Goal: Information Seeking & Learning: Compare options

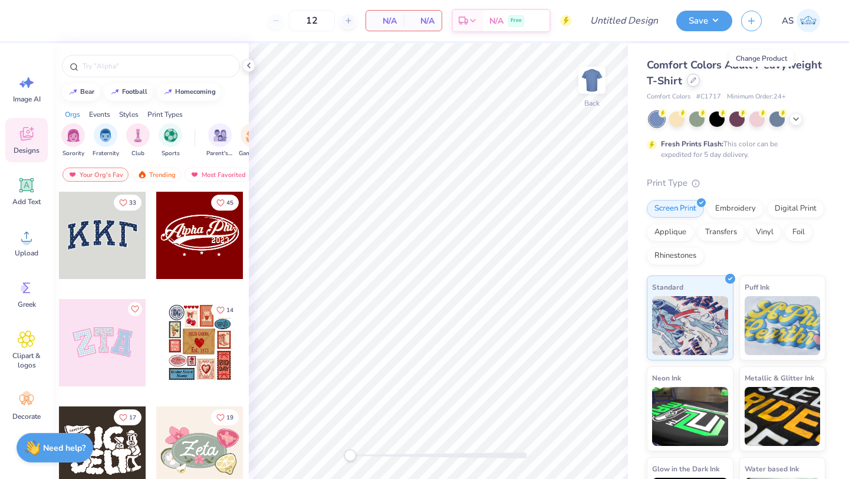
click at [696, 80] on icon at bounding box center [693, 80] width 6 height 6
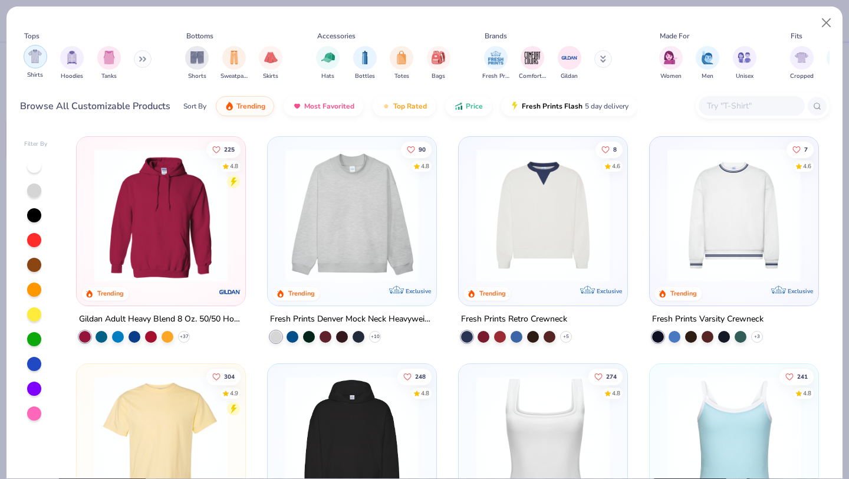
click at [34, 62] on img "filter for Shirts" at bounding box center [35, 57] width 14 height 14
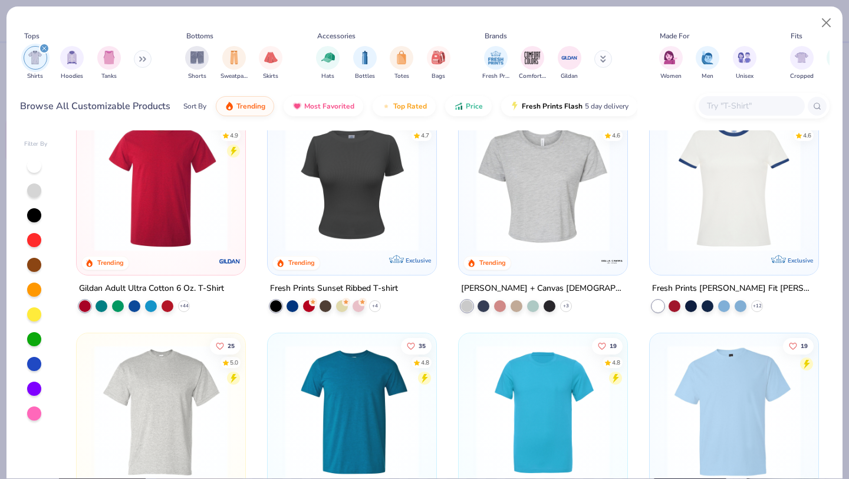
scroll to position [716, 0]
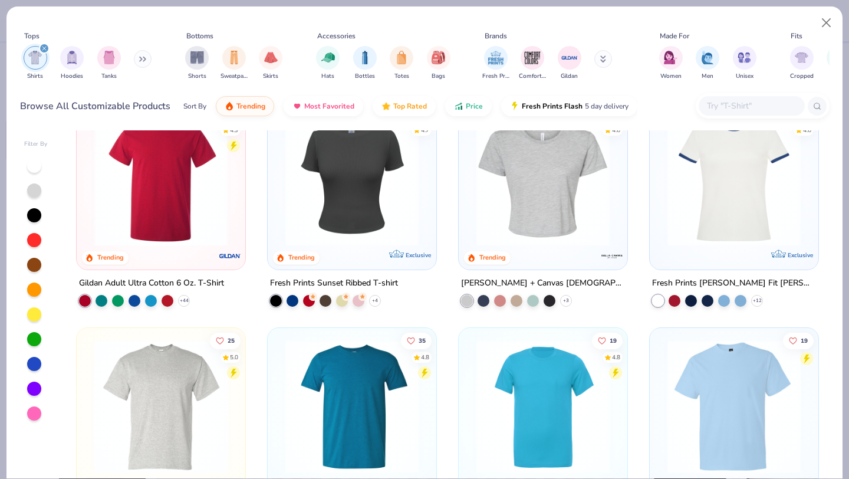
click at [373, 214] on img at bounding box center [351, 179] width 145 height 133
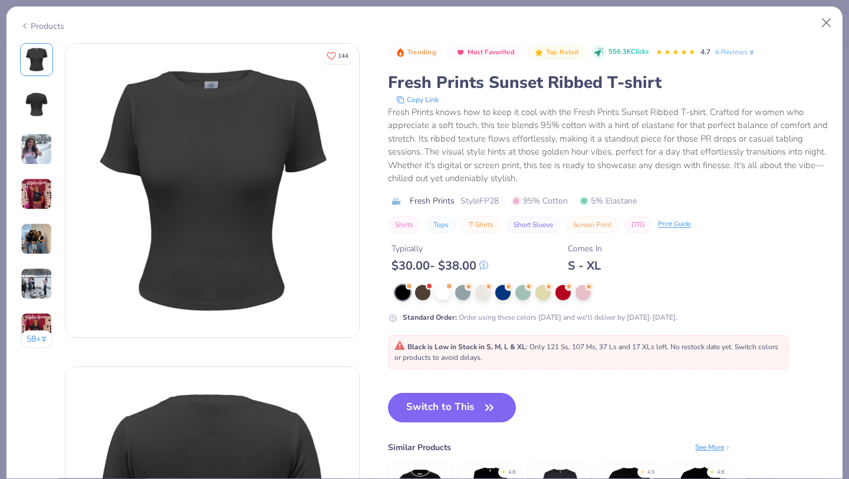
click at [34, 159] on img at bounding box center [37, 149] width 32 height 32
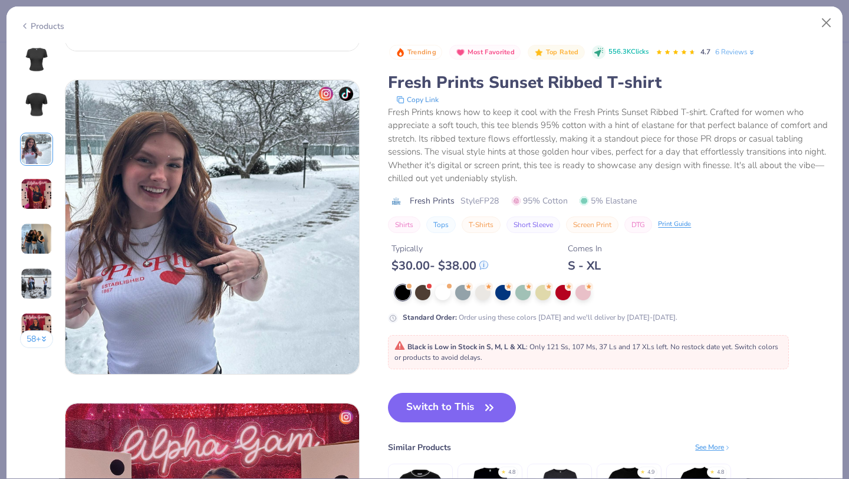
scroll to position [646, 0]
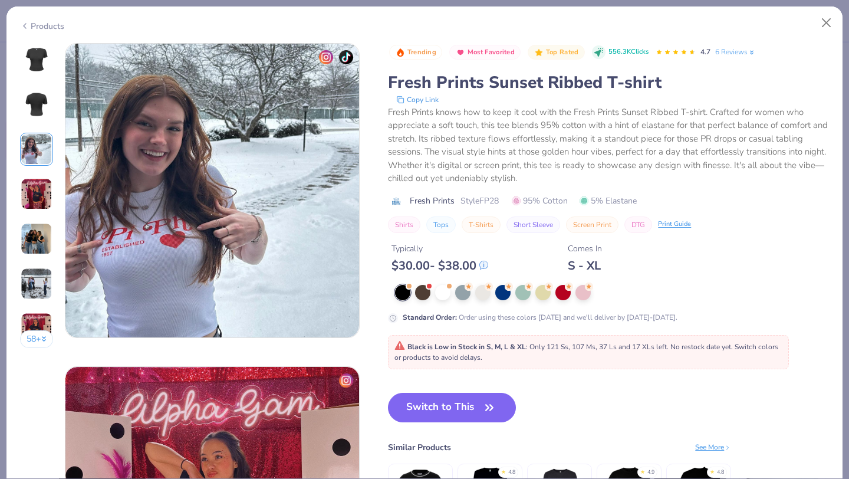
click at [34, 181] on img at bounding box center [37, 194] width 32 height 32
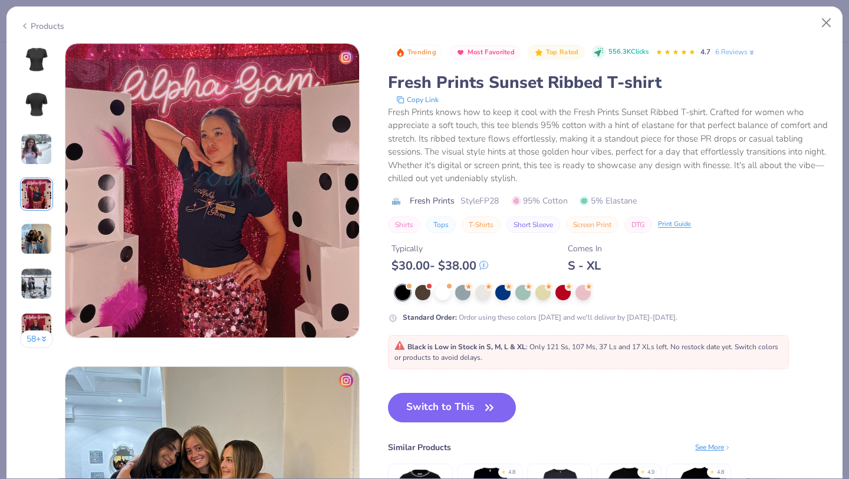
click at [39, 229] on img at bounding box center [37, 239] width 32 height 32
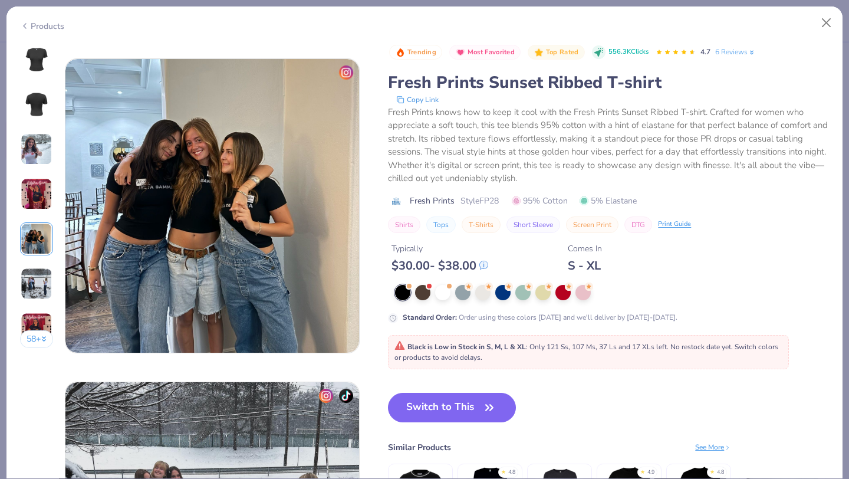
scroll to position [1292, 0]
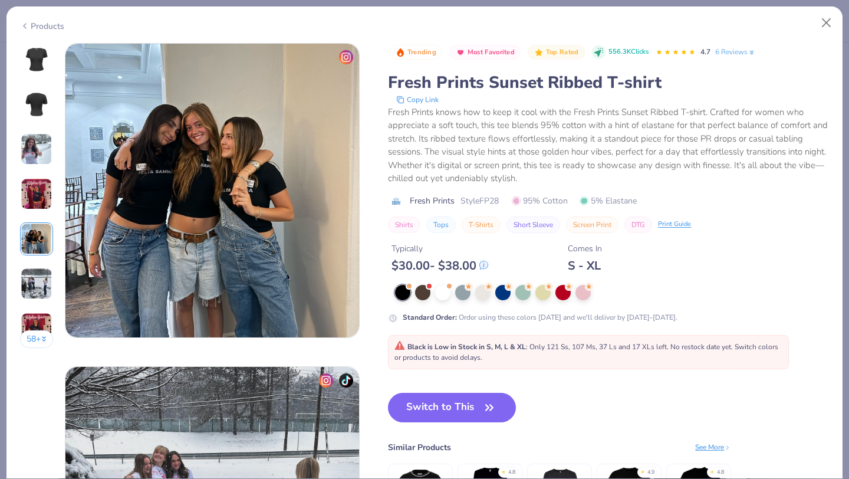
click at [38, 269] on img at bounding box center [37, 284] width 32 height 32
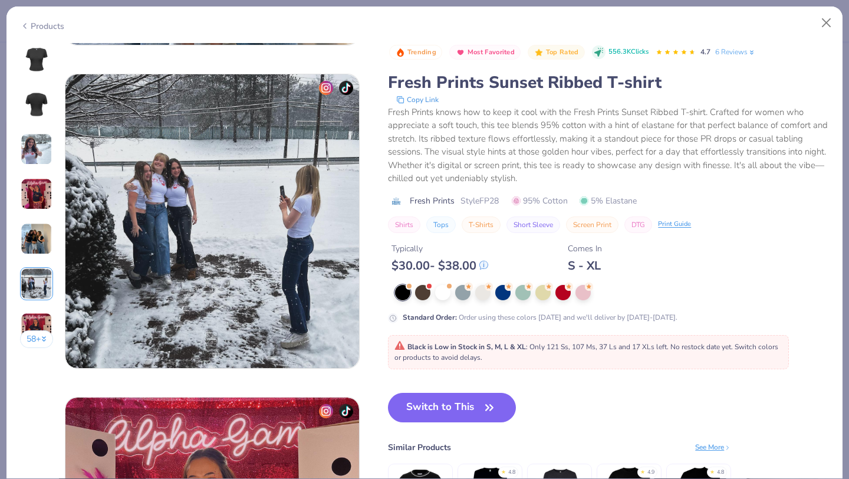
scroll to position [1615, 0]
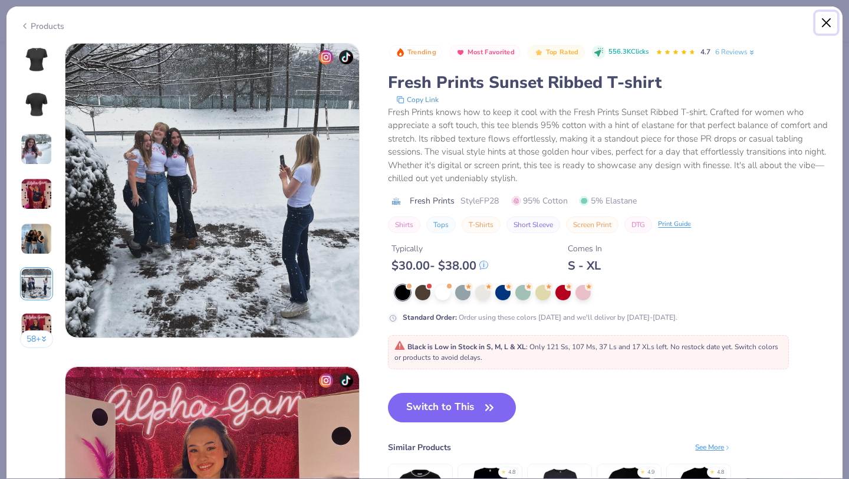
click at [829, 24] on button "Close" at bounding box center [826, 23] width 22 height 22
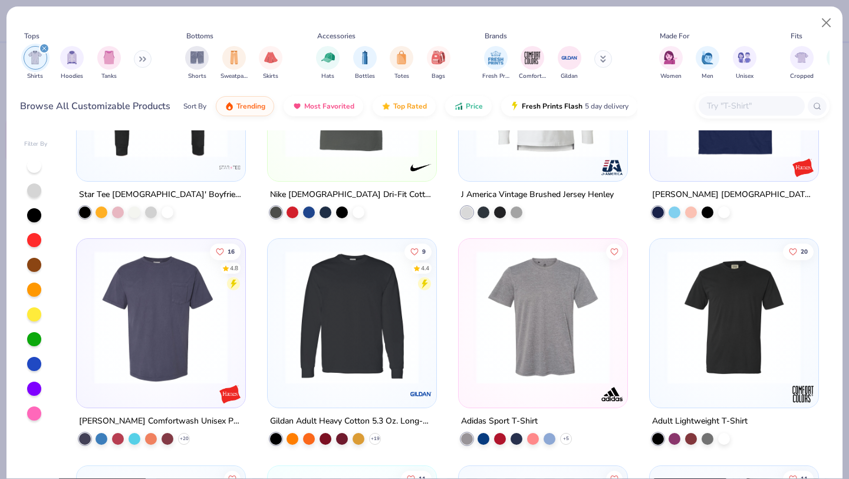
scroll to position [2525, 0]
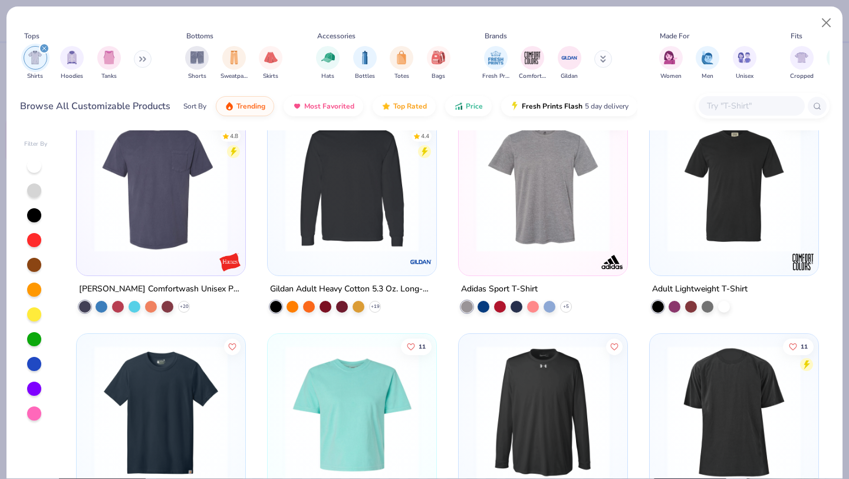
click at [782, 103] on input "text" at bounding box center [751, 106] width 91 height 14
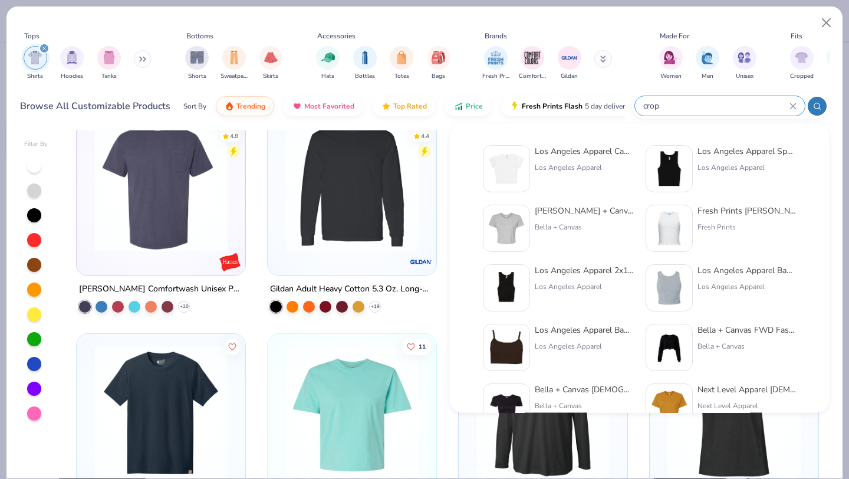
type input "crop"
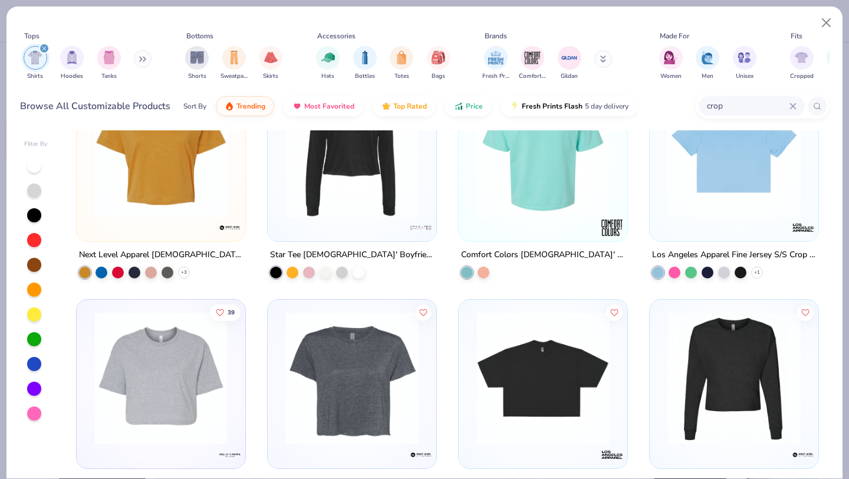
scroll to position [292, 0]
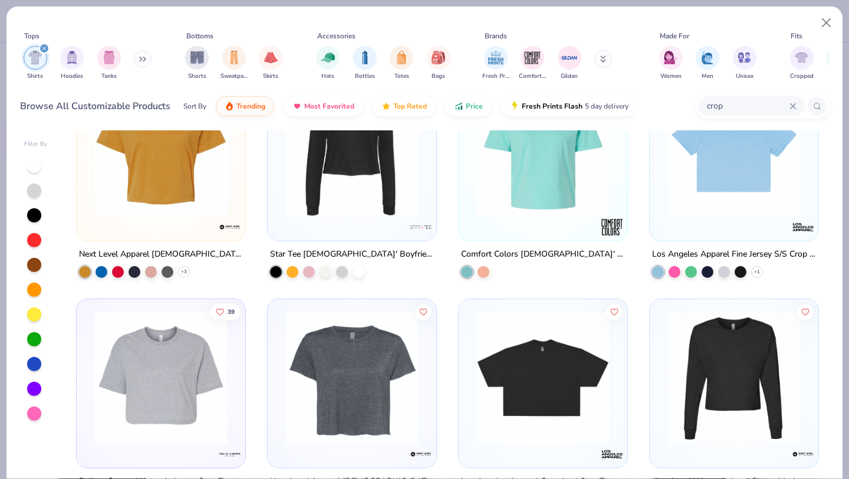
click at [771, 190] on img at bounding box center [733, 150] width 145 height 133
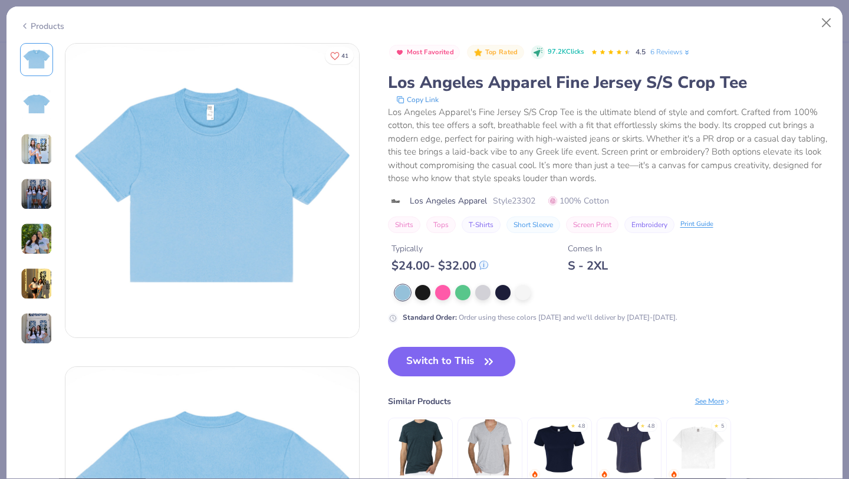
click at [39, 153] on img at bounding box center [37, 149] width 32 height 32
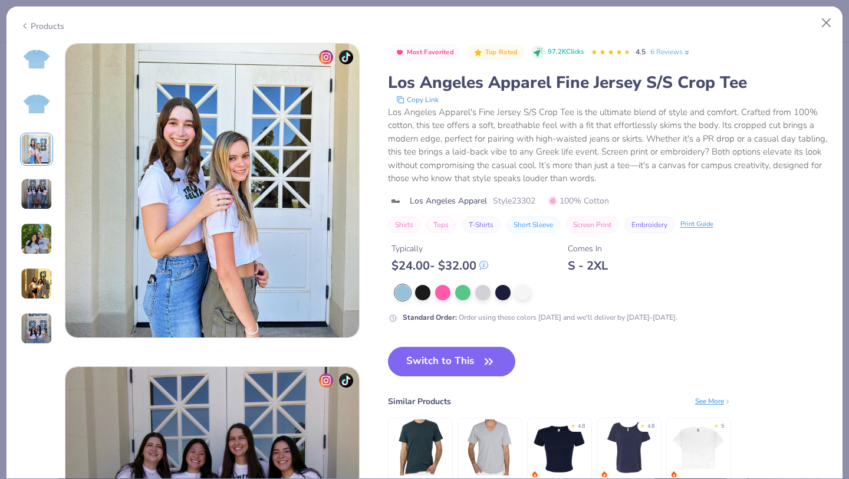
click at [35, 194] on img at bounding box center [37, 194] width 32 height 32
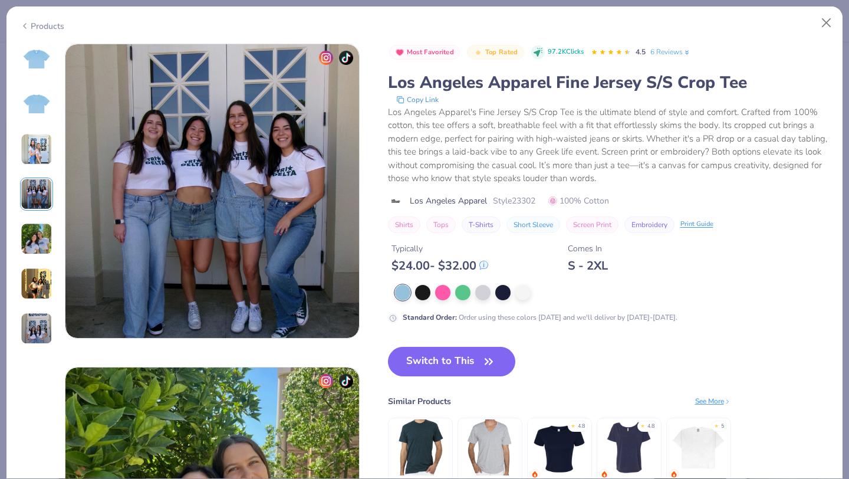
scroll to position [969, 0]
click at [37, 226] on img at bounding box center [37, 239] width 32 height 32
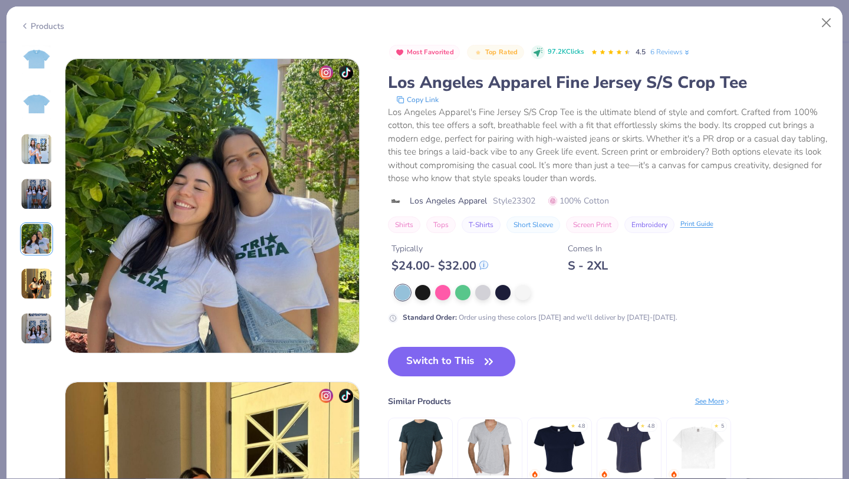
scroll to position [1292, 0]
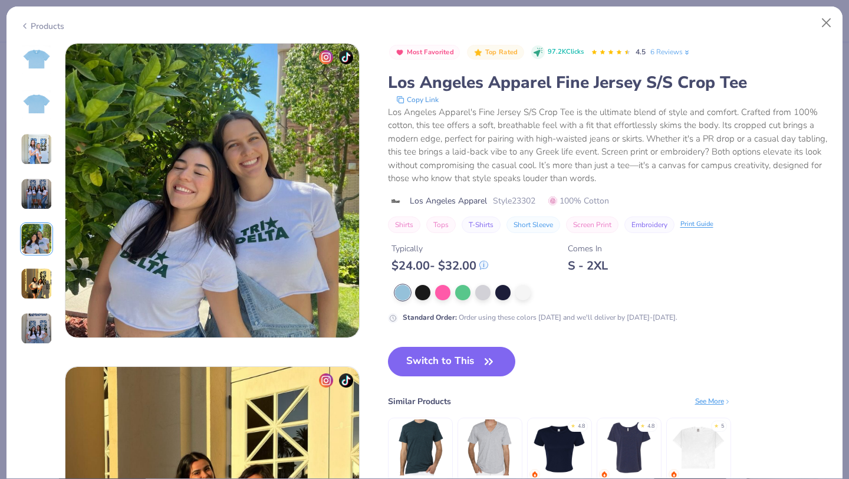
click at [33, 269] on img at bounding box center [37, 284] width 32 height 32
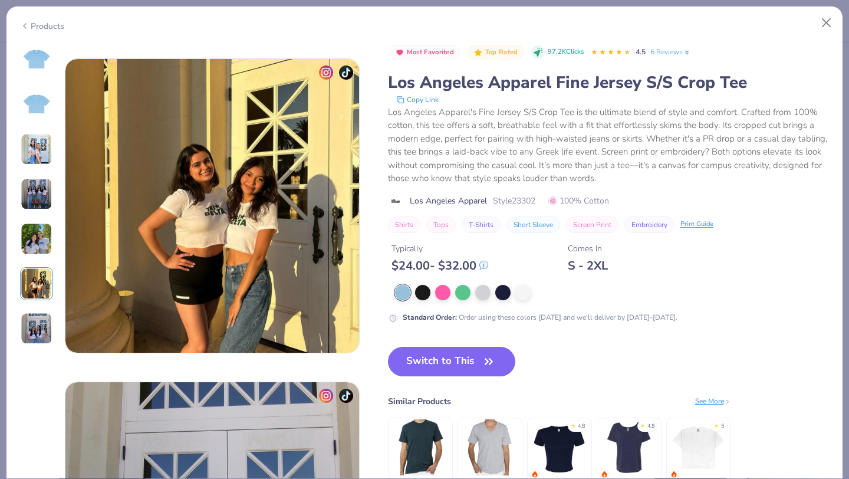
scroll to position [1615, 0]
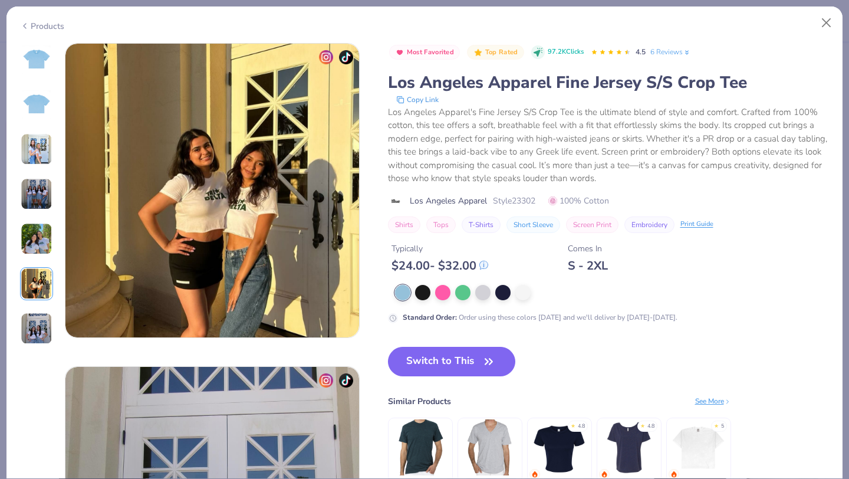
click at [34, 301] on div at bounding box center [36, 194] width 33 height 302
click at [34, 330] on img at bounding box center [37, 328] width 32 height 32
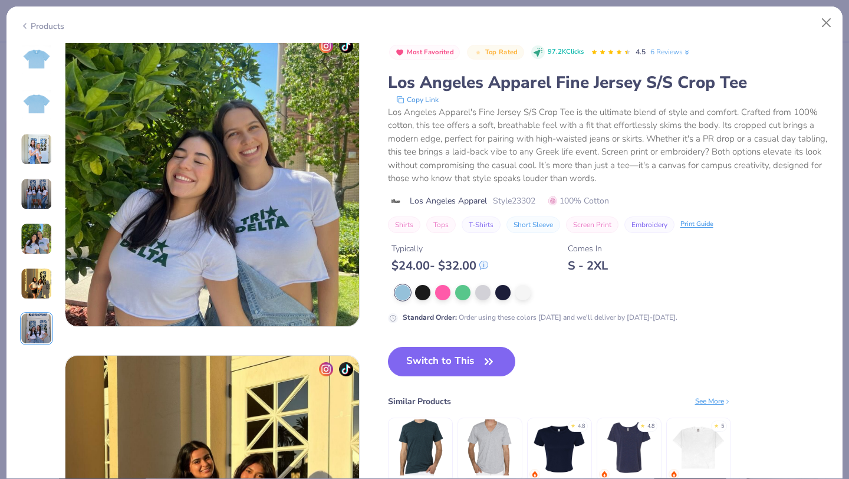
scroll to position [963, 0]
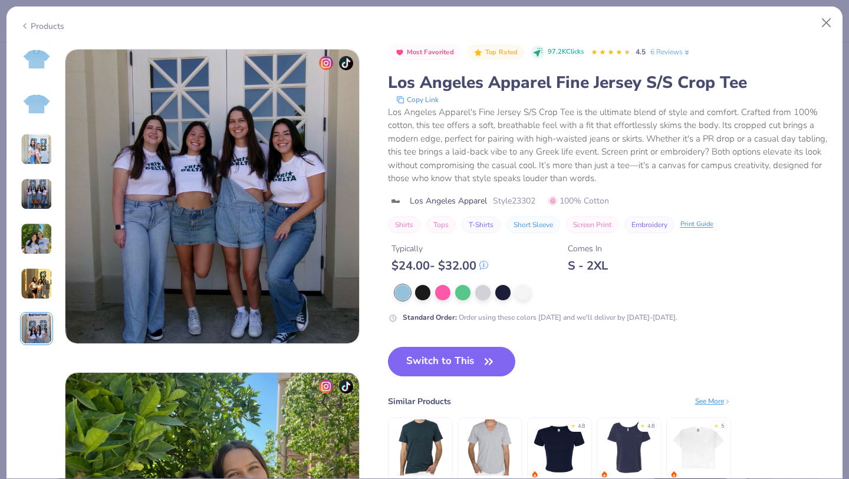
click at [686, 51] on icon at bounding box center [687, 52] width 8 height 8
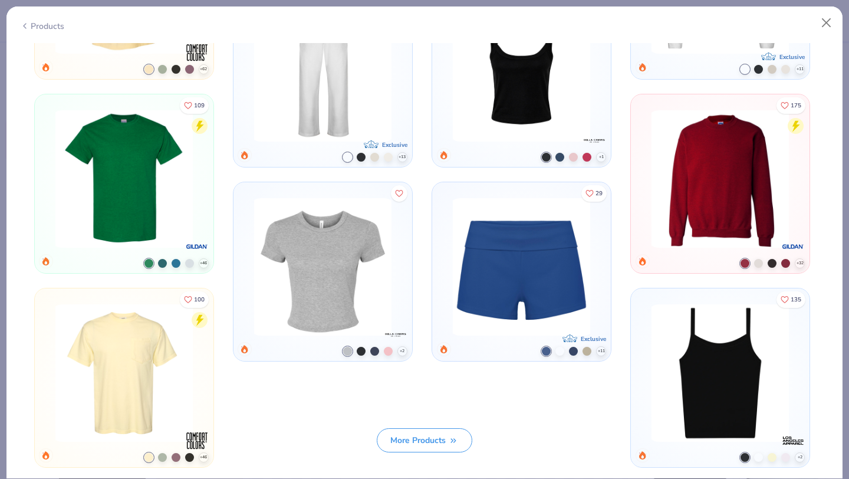
scroll to position [3185, 0]
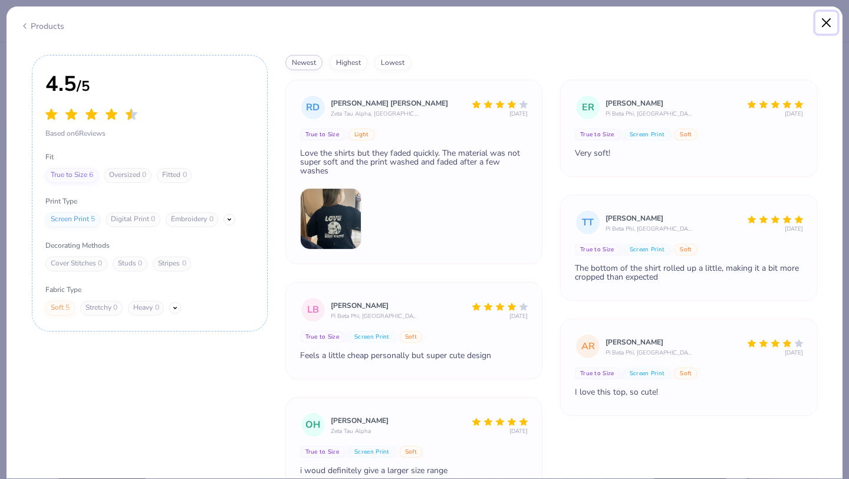
click at [825, 22] on button "Close" at bounding box center [826, 23] width 22 height 22
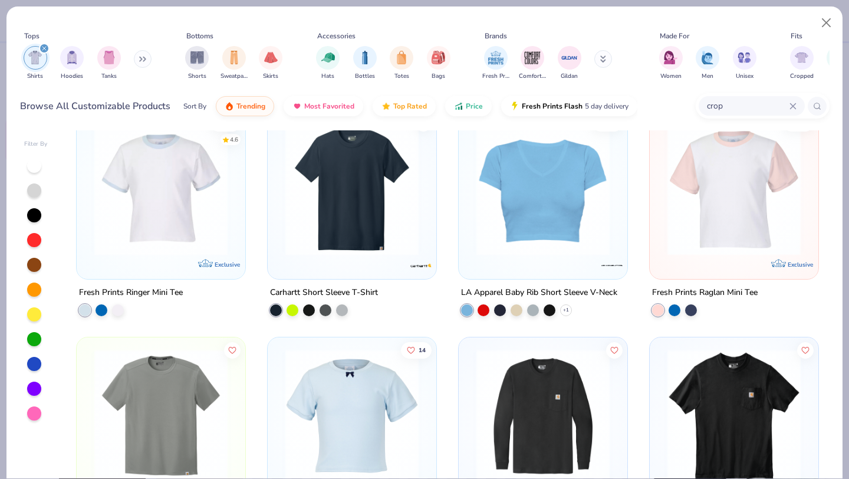
scroll to position [916, 0]
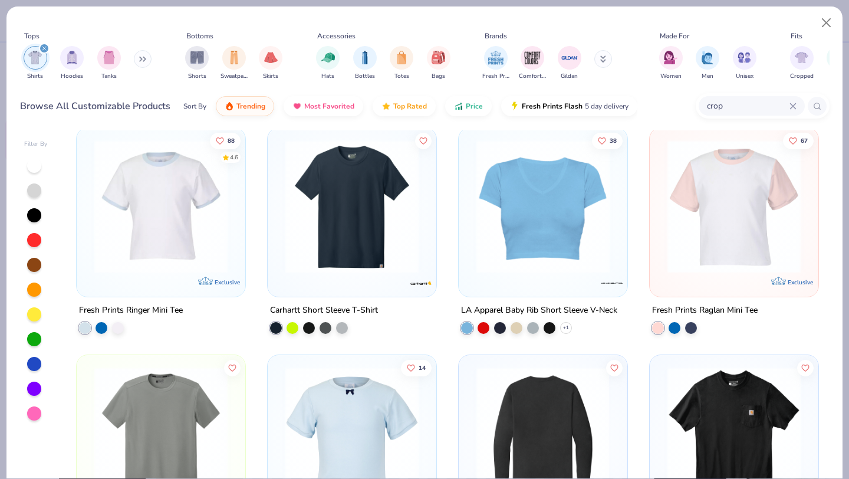
click at [705, 239] on img at bounding box center [733, 206] width 145 height 133
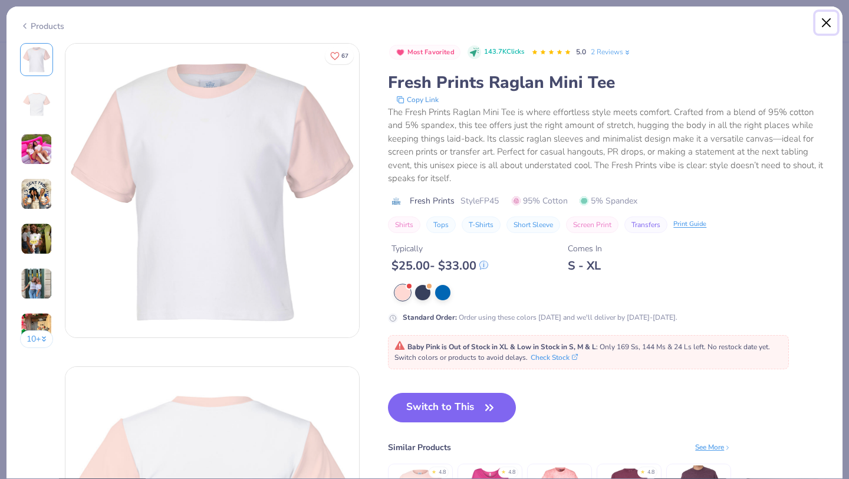
click at [833, 20] on button "Close" at bounding box center [826, 23] width 22 height 22
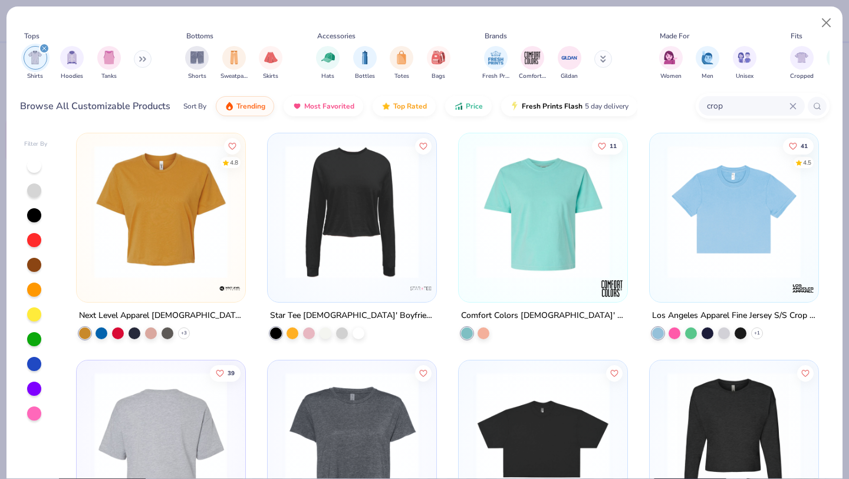
scroll to position [228, 0]
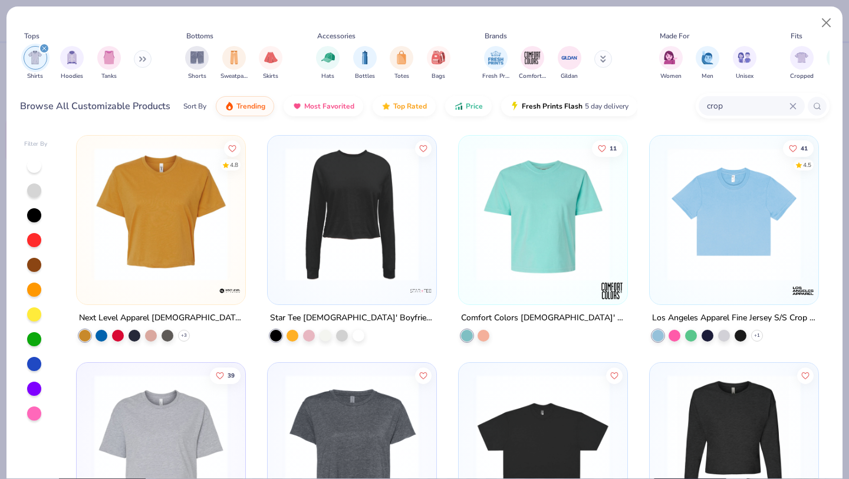
click at [193, 257] on img at bounding box center [160, 213] width 145 height 133
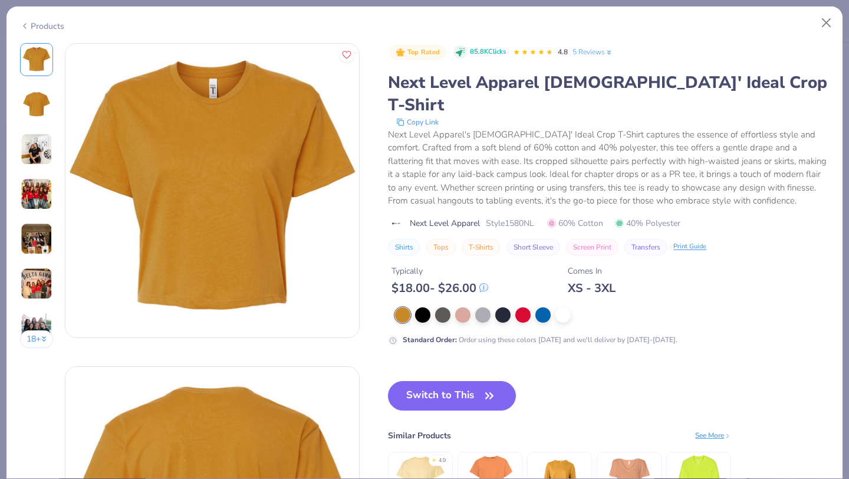
click at [24, 147] on img at bounding box center [37, 149] width 32 height 32
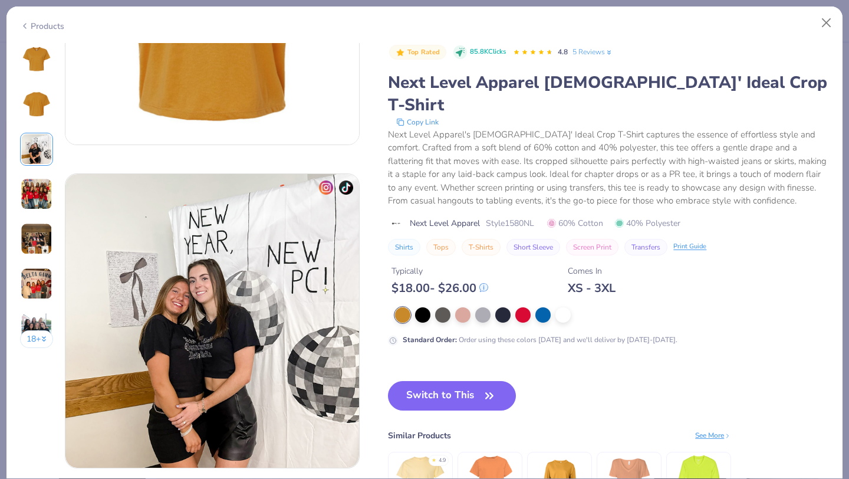
scroll to position [646, 0]
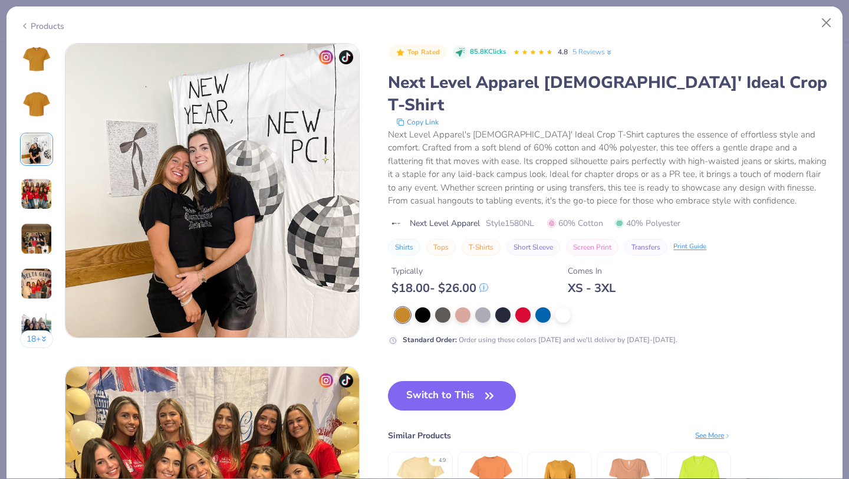
click at [34, 201] on img at bounding box center [37, 194] width 32 height 32
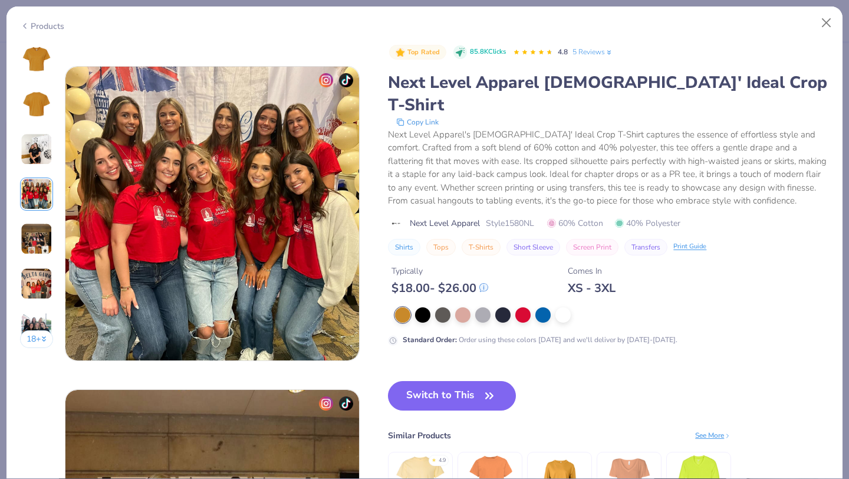
scroll to position [969, 0]
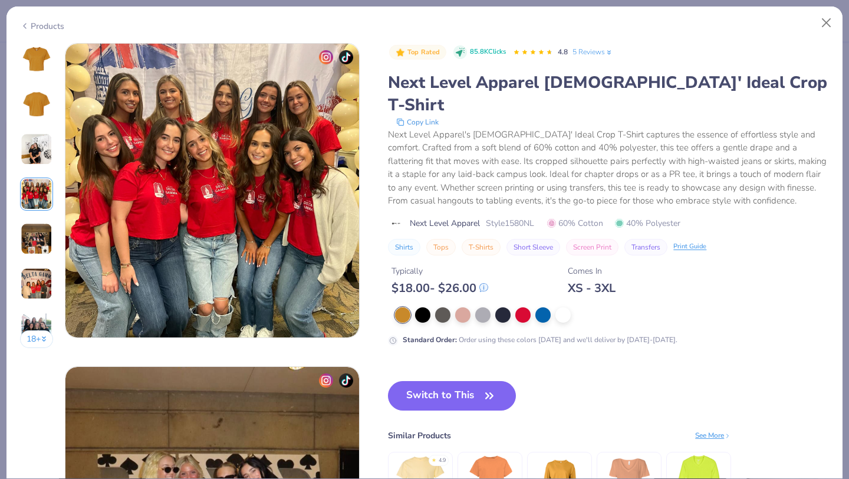
click at [42, 236] on img at bounding box center [37, 239] width 32 height 32
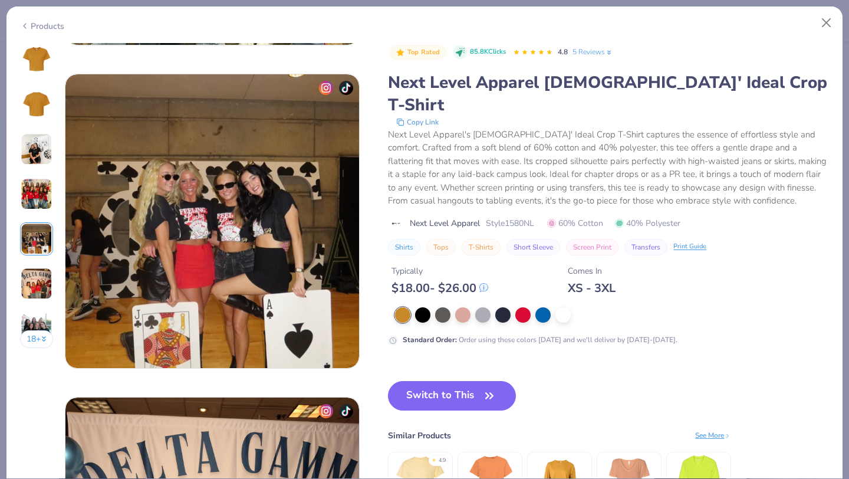
scroll to position [1292, 0]
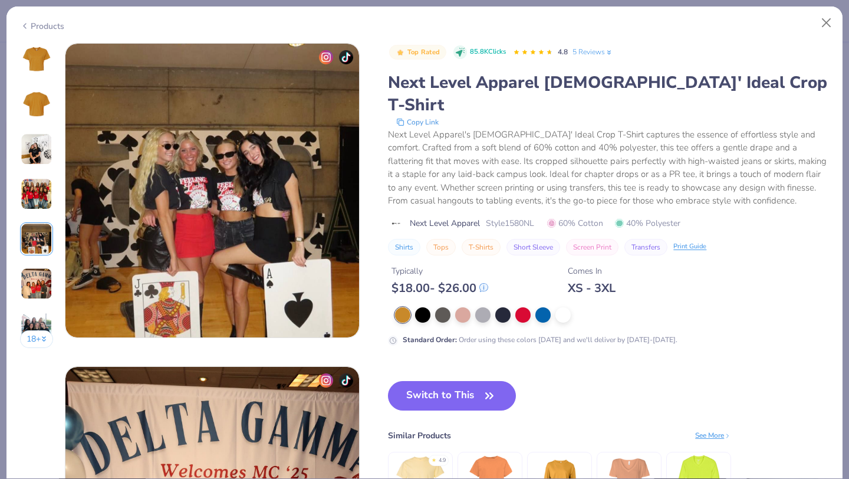
click at [44, 275] on img at bounding box center [37, 284] width 32 height 32
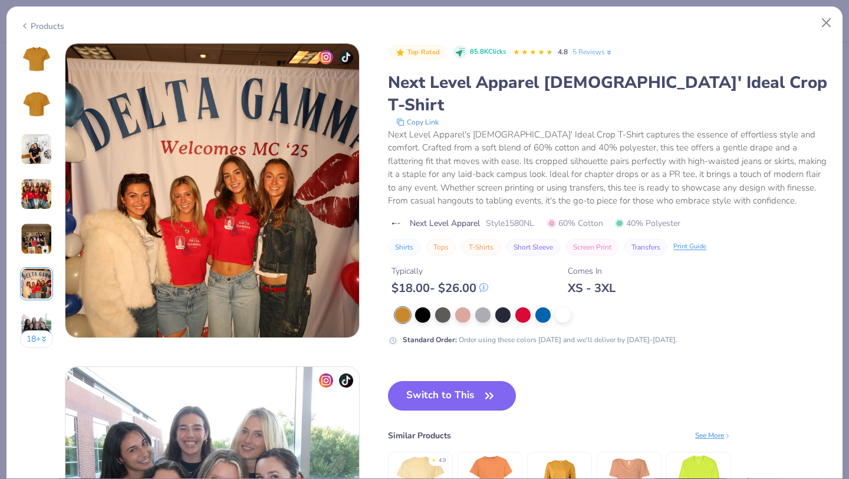
click at [34, 319] on img at bounding box center [37, 328] width 32 height 32
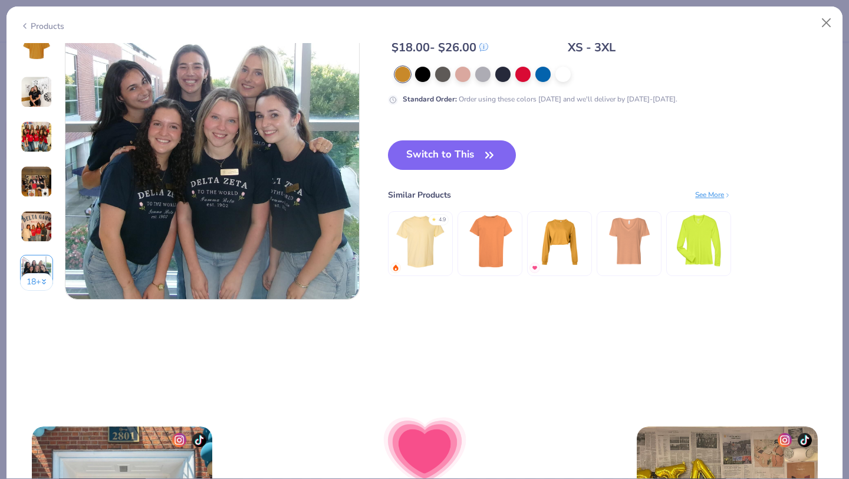
scroll to position [1978, 0]
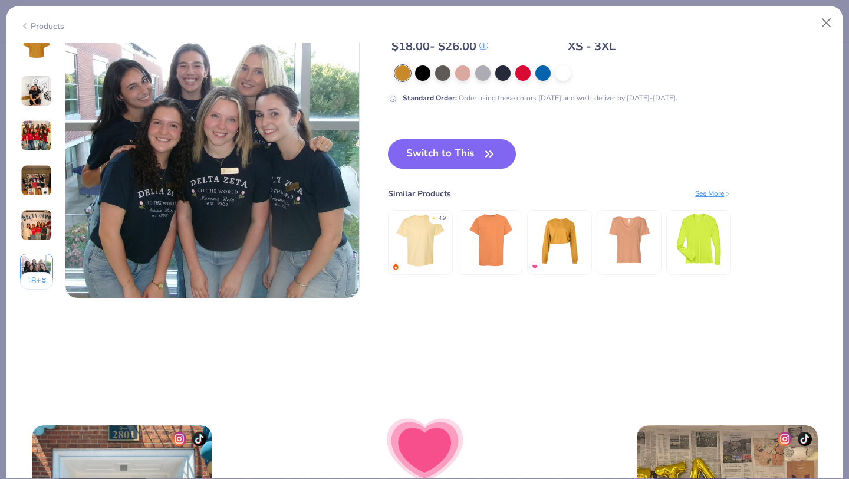
click at [33, 278] on button "18 +" at bounding box center [37, 281] width 34 height 18
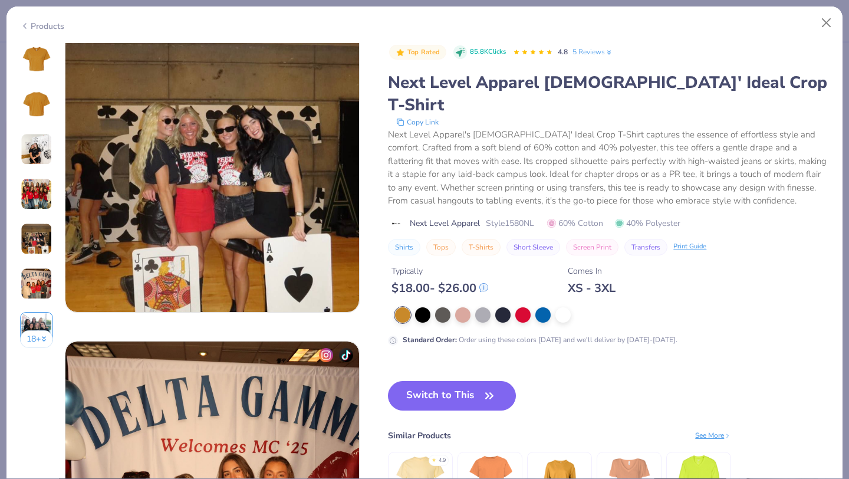
scroll to position [1315, 0]
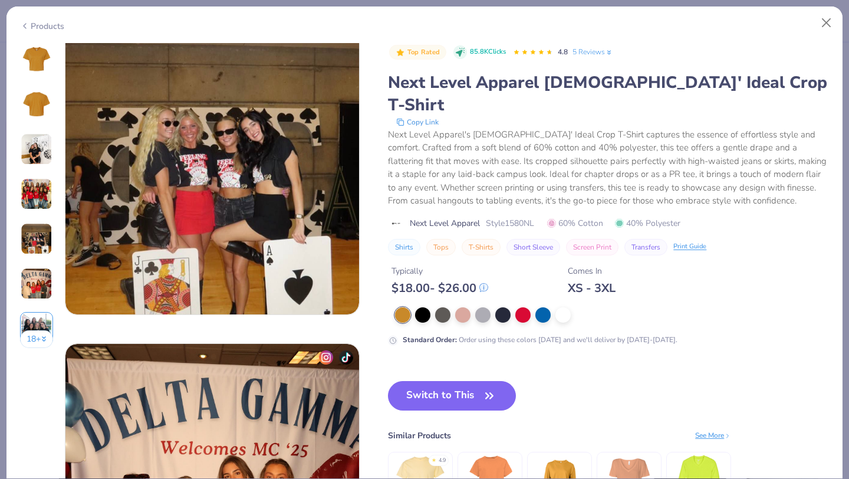
click at [21, 48] on div at bounding box center [36, 59] width 33 height 33
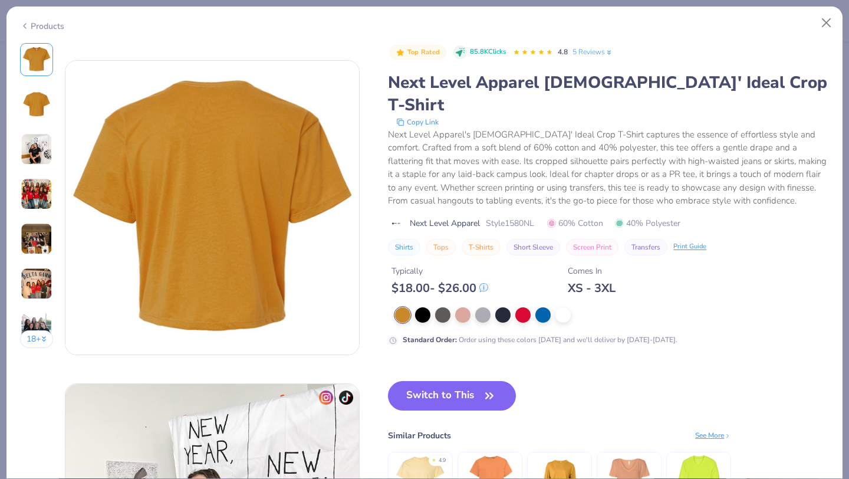
scroll to position [0, 0]
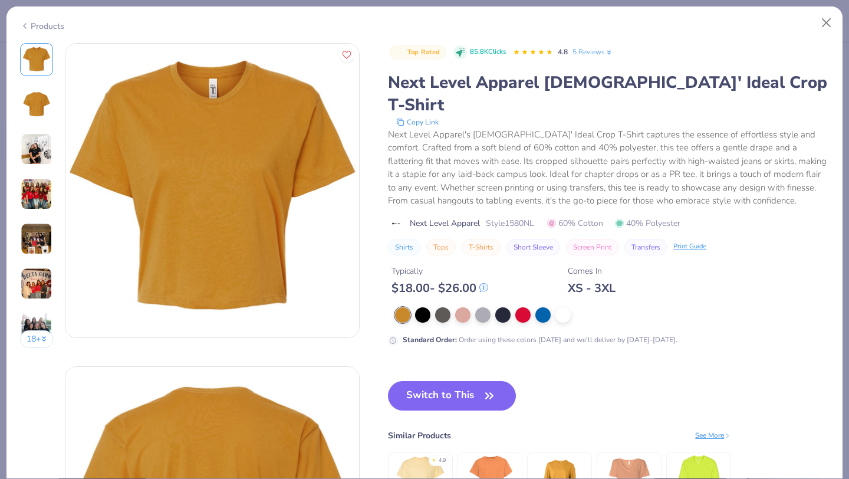
click at [601, 51] on link "5 Reviews" at bounding box center [592, 52] width 41 height 11
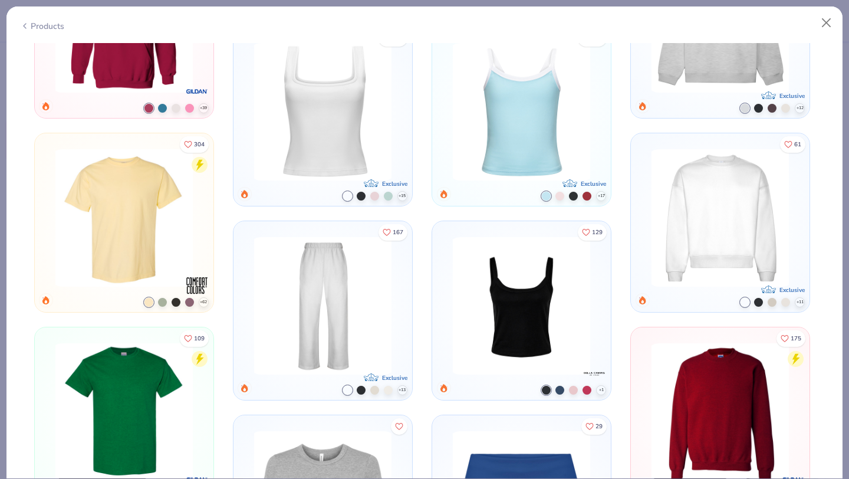
scroll to position [4334, 0]
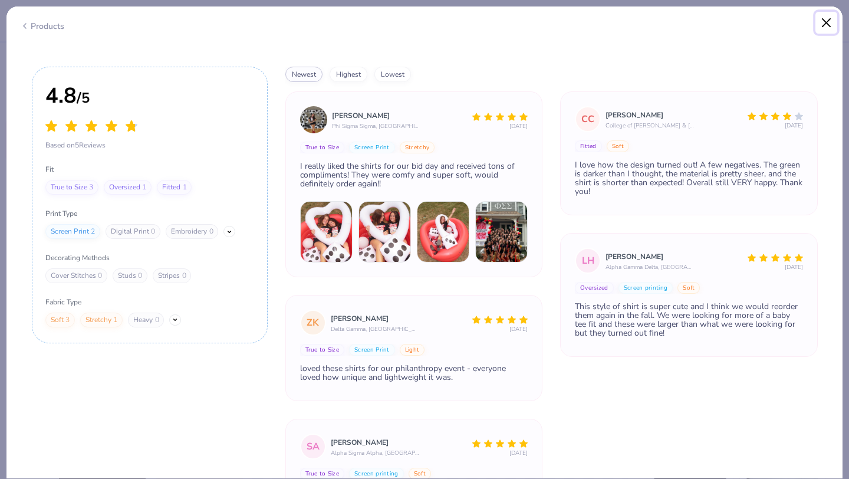
click at [828, 17] on button "Close" at bounding box center [826, 23] width 22 height 22
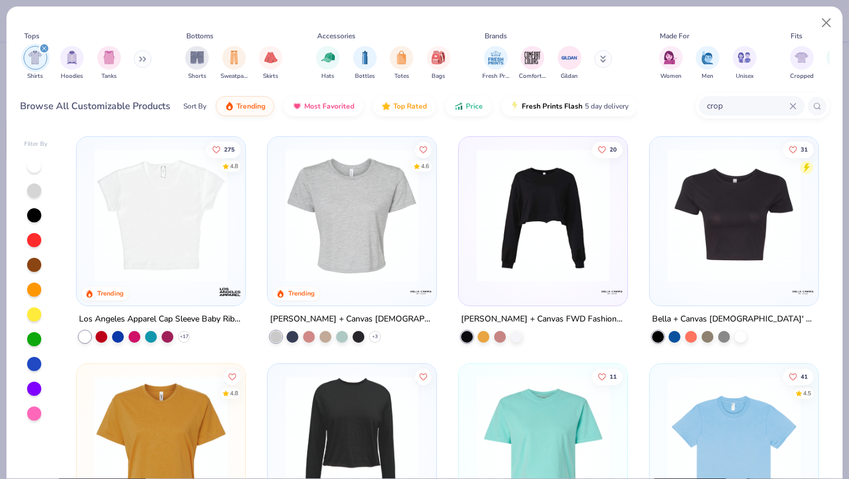
click at [133, 208] on img at bounding box center [160, 215] width 145 height 133
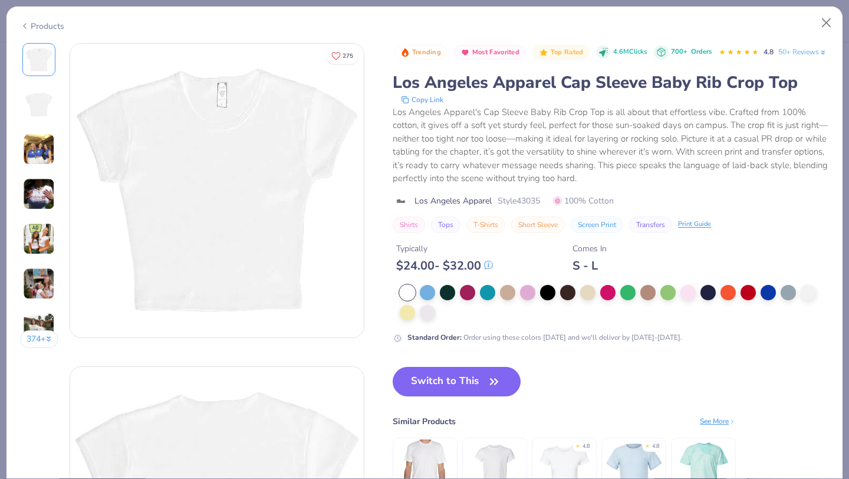
click at [47, 101] on img at bounding box center [39, 104] width 28 height 28
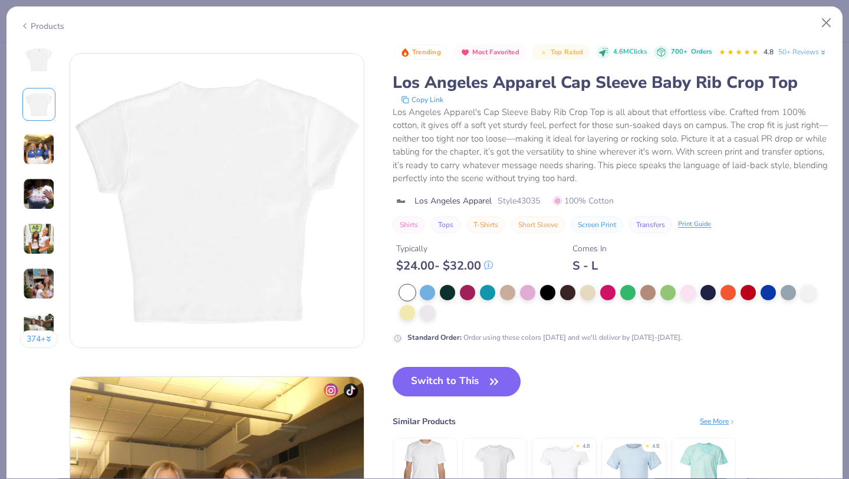
scroll to position [323, 0]
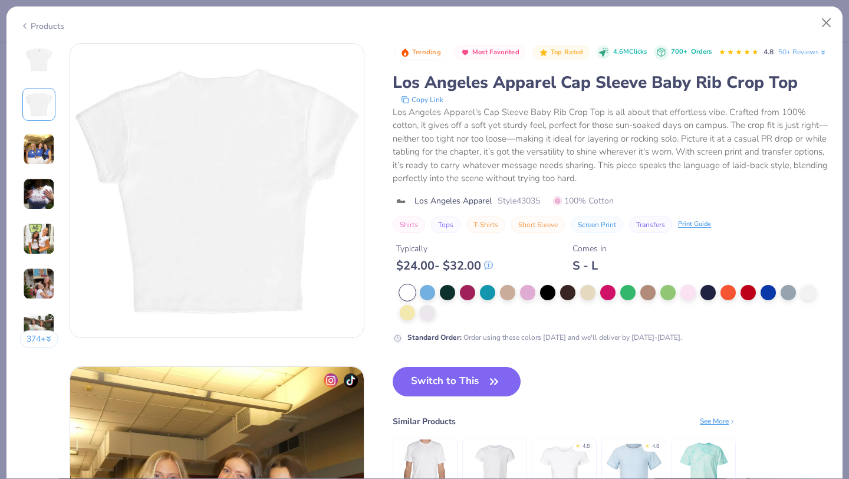
click at [32, 126] on div "374 +" at bounding box center [39, 200] width 38 height 314
click at [36, 143] on img at bounding box center [39, 149] width 32 height 32
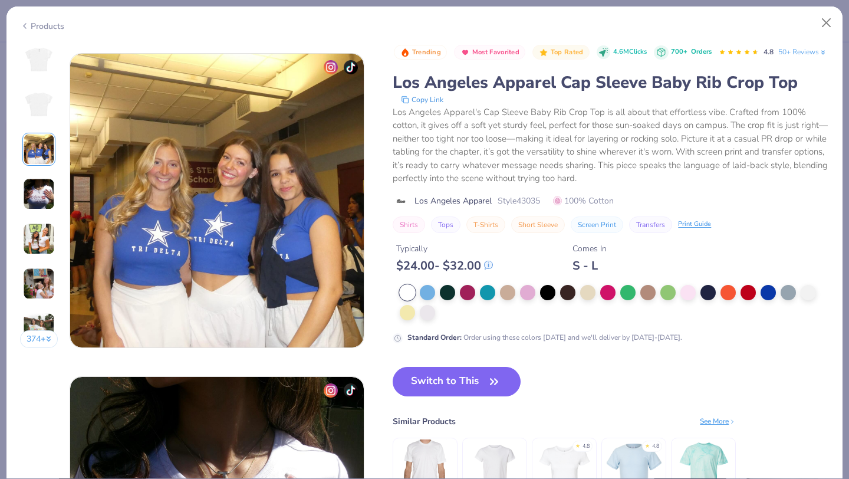
scroll to position [646, 0]
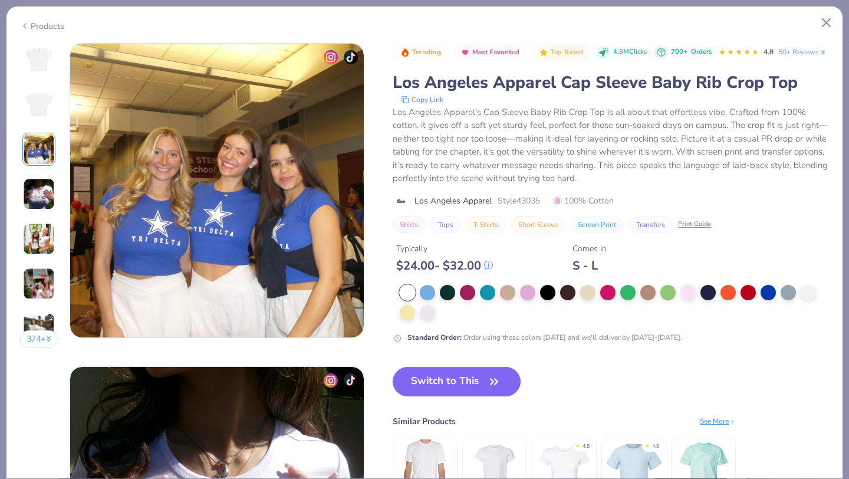
click at [39, 192] on img at bounding box center [39, 194] width 32 height 32
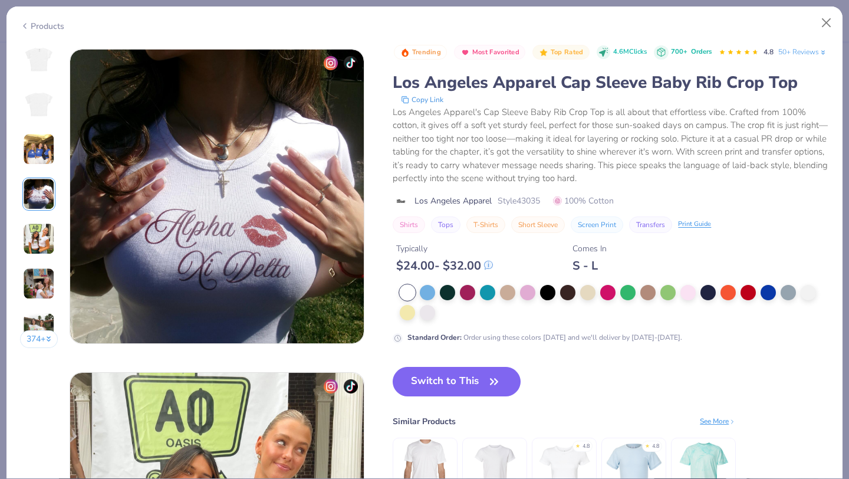
scroll to position [969, 0]
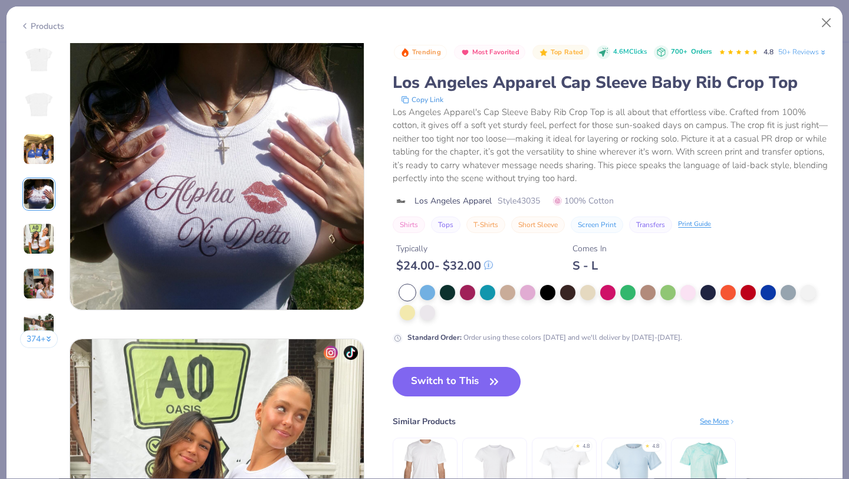
click at [39, 285] on img at bounding box center [39, 284] width 32 height 32
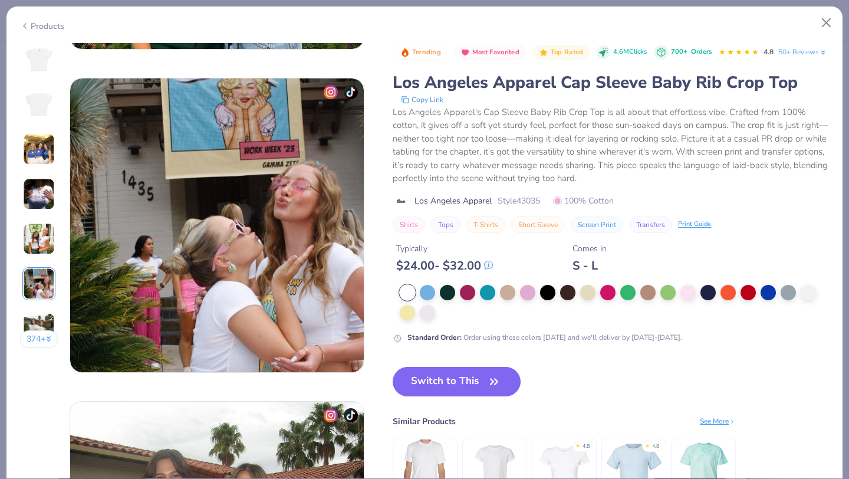
scroll to position [1615, 0]
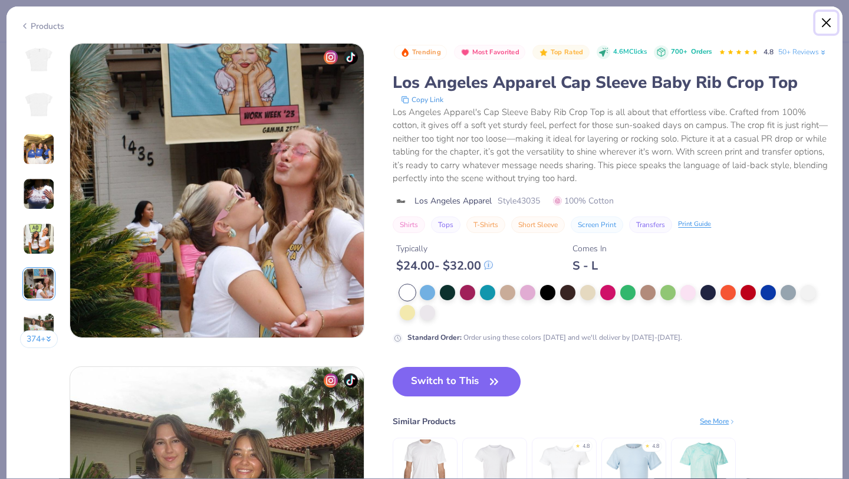
click at [831, 23] on button "Close" at bounding box center [826, 23] width 22 height 22
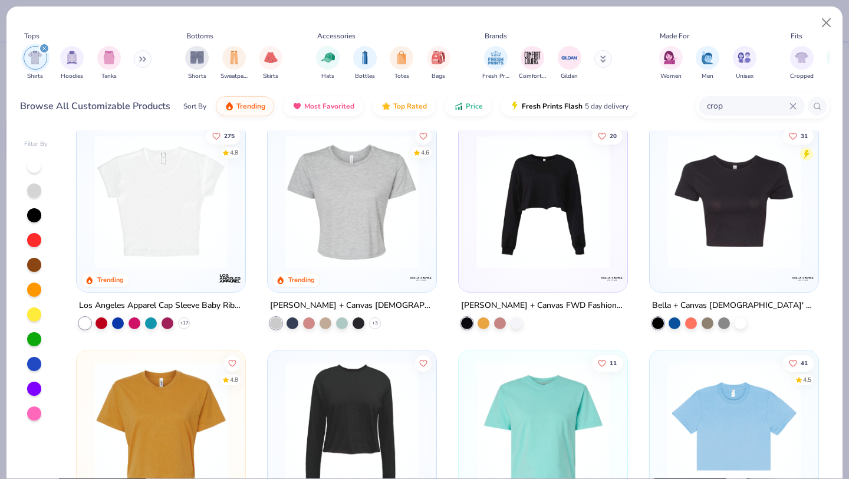
scroll to position [16, 0]
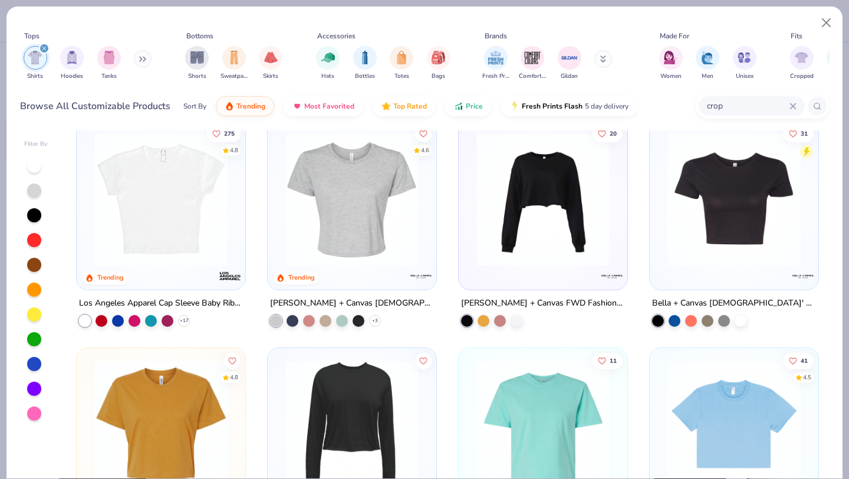
click at [714, 186] on img at bounding box center [733, 199] width 145 height 133
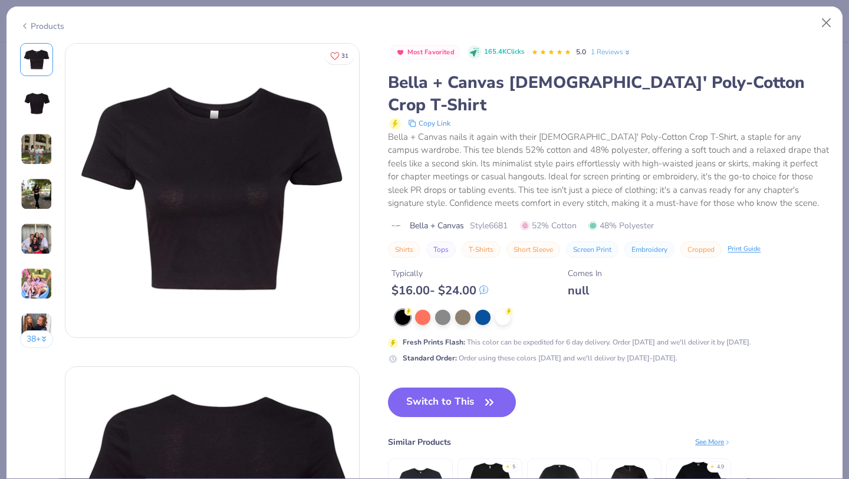
click at [34, 156] on img at bounding box center [37, 149] width 32 height 32
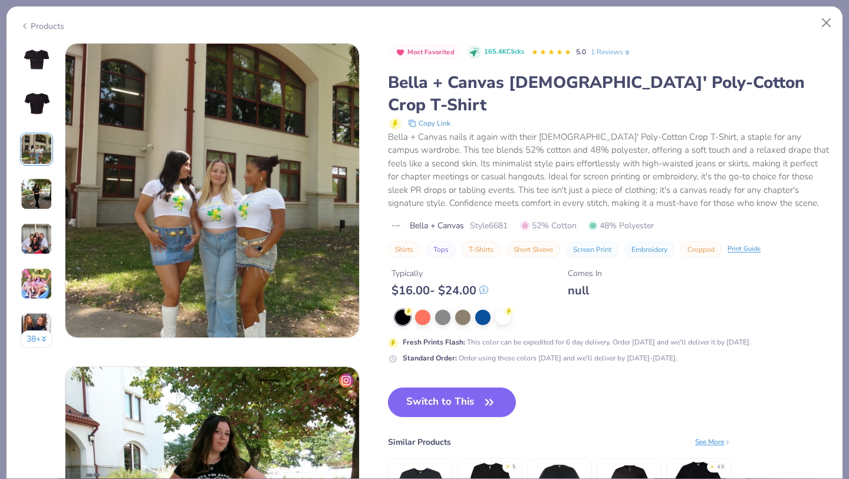
click at [32, 193] on img at bounding box center [37, 194] width 32 height 32
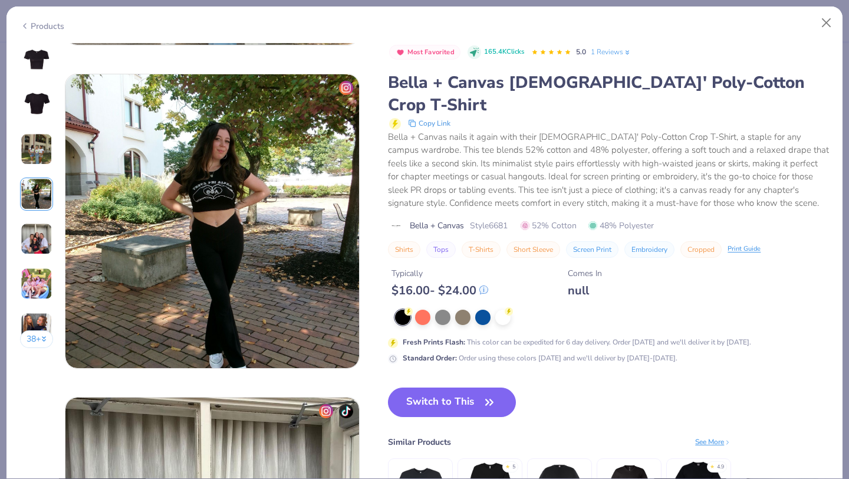
scroll to position [969, 0]
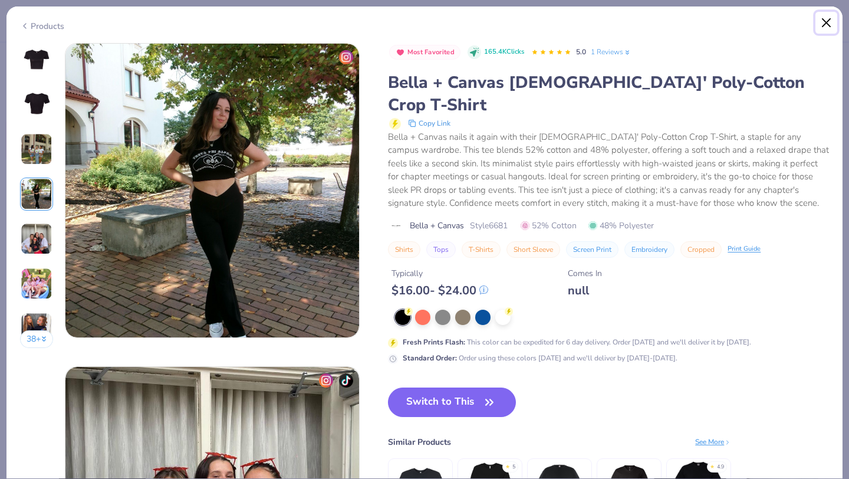
click at [829, 21] on button "Close" at bounding box center [826, 23] width 22 height 22
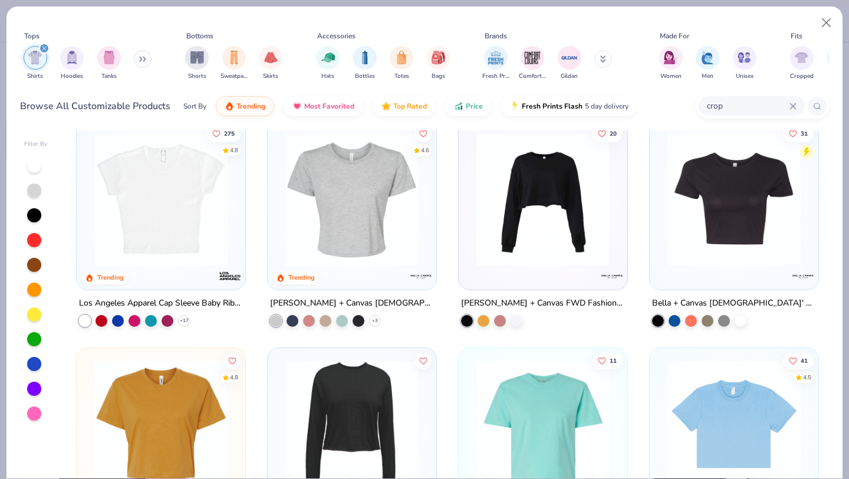
click at [45, 49] on icon "filter for Shirts" at bounding box center [44, 49] width 4 height 4
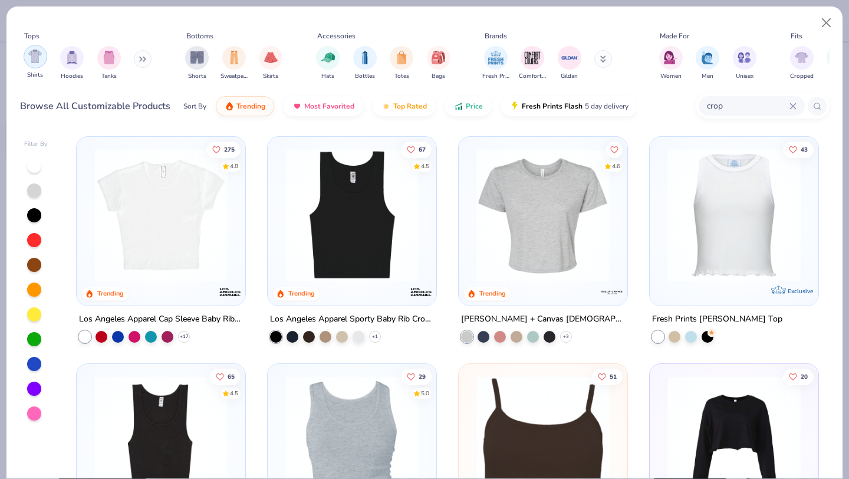
click at [34, 52] on img "filter for Shirts" at bounding box center [35, 57] width 14 height 14
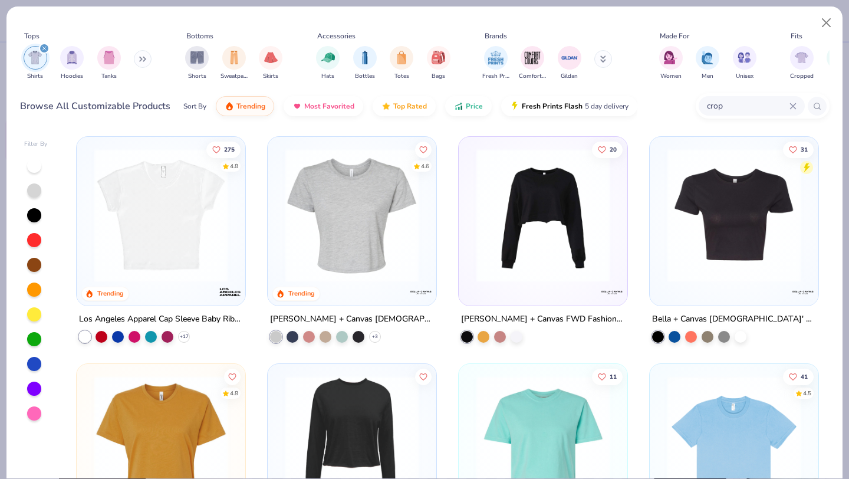
click at [791, 105] on icon at bounding box center [792, 106] width 7 height 7
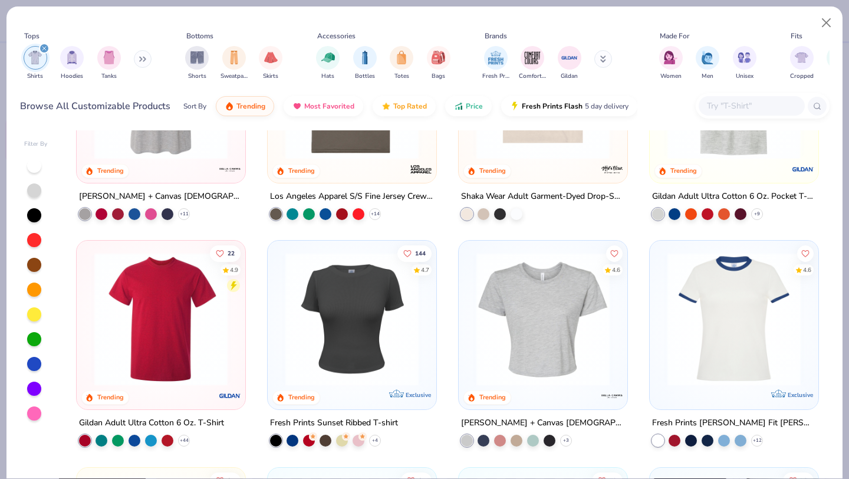
scroll to position [578, 0]
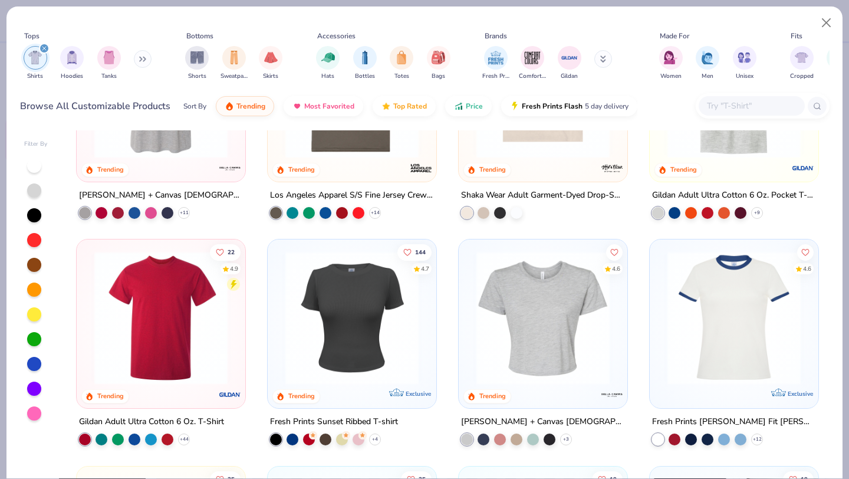
click at [702, 327] on img at bounding box center [733, 317] width 145 height 133
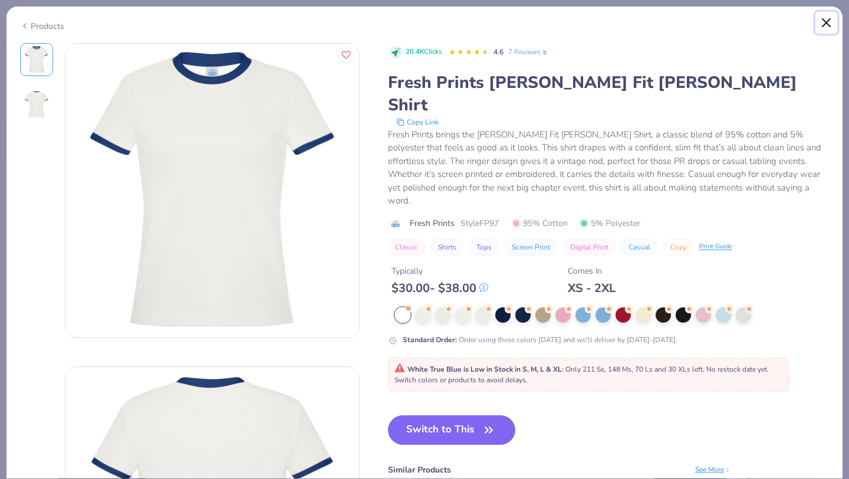
click at [830, 23] on button "Close" at bounding box center [826, 23] width 22 height 22
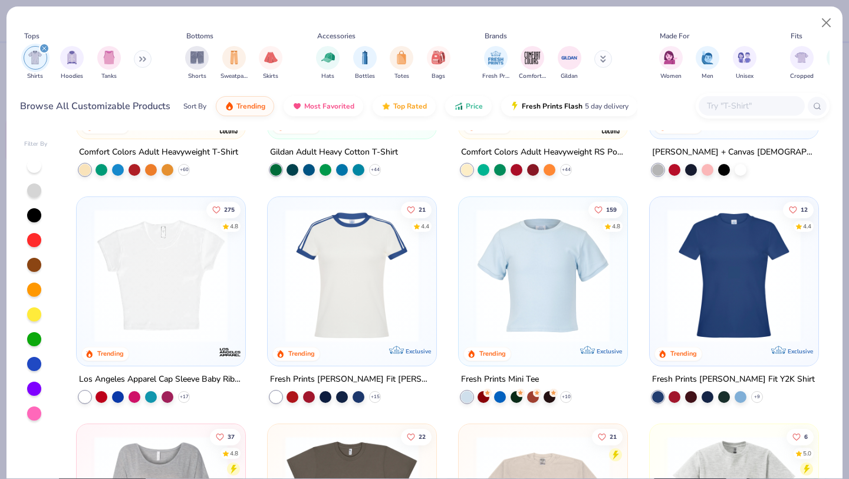
scroll to position [166, 0]
click at [522, 326] on img at bounding box center [542, 275] width 145 height 133
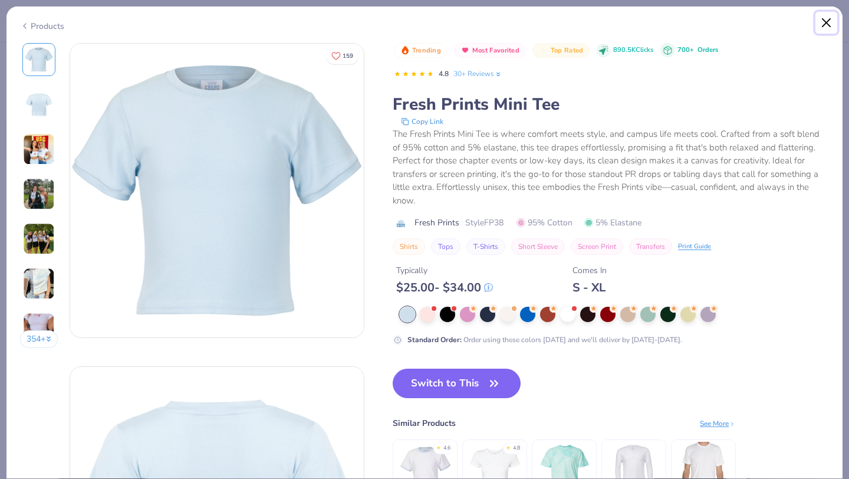
click at [819, 15] on button "Close" at bounding box center [826, 23] width 22 height 22
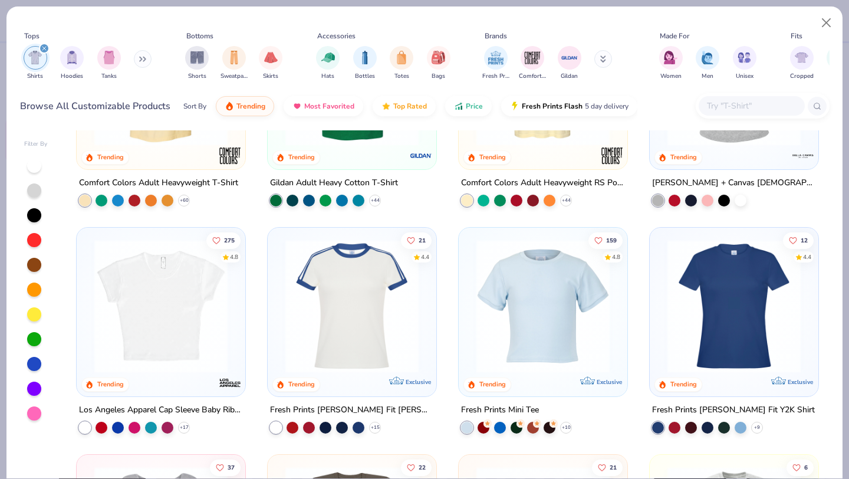
scroll to position [137, 0]
click at [690, 306] on img at bounding box center [733, 305] width 145 height 133
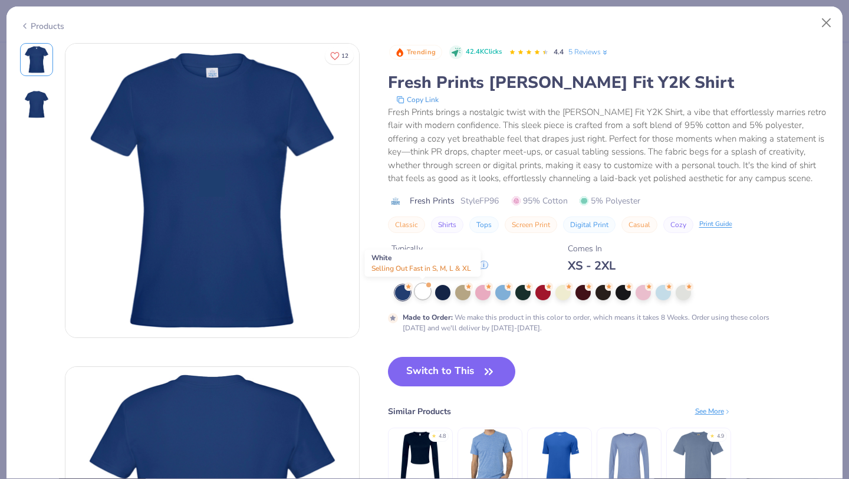
click at [426, 287] on span at bounding box center [429, 285] width 6 height 6
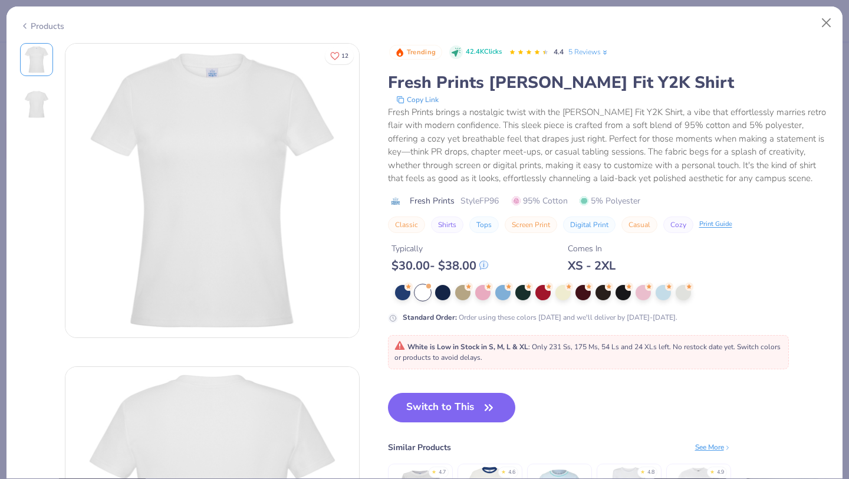
click at [578, 48] on link "5 Reviews" at bounding box center [588, 52] width 41 height 11
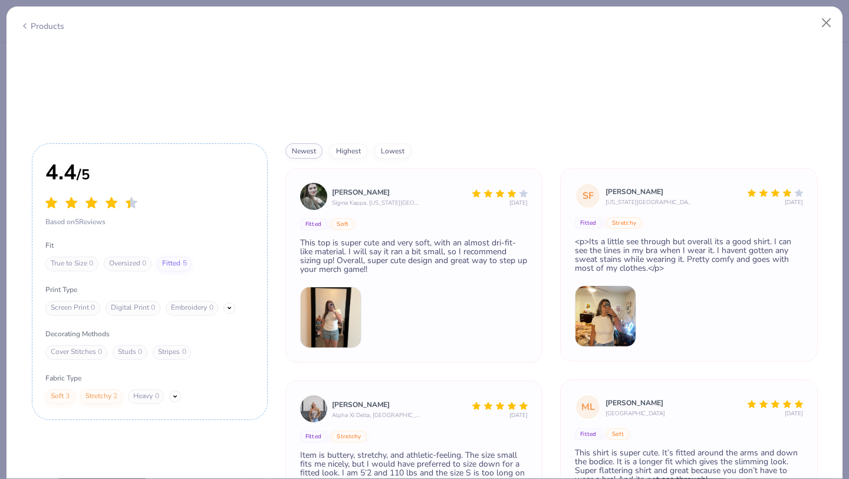
scroll to position [1569, 0]
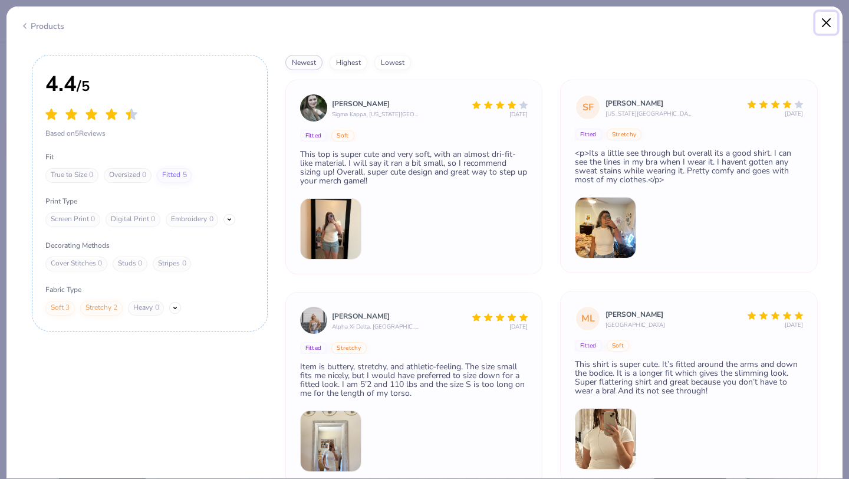
click at [826, 17] on button "Close" at bounding box center [826, 23] width 22 height 22
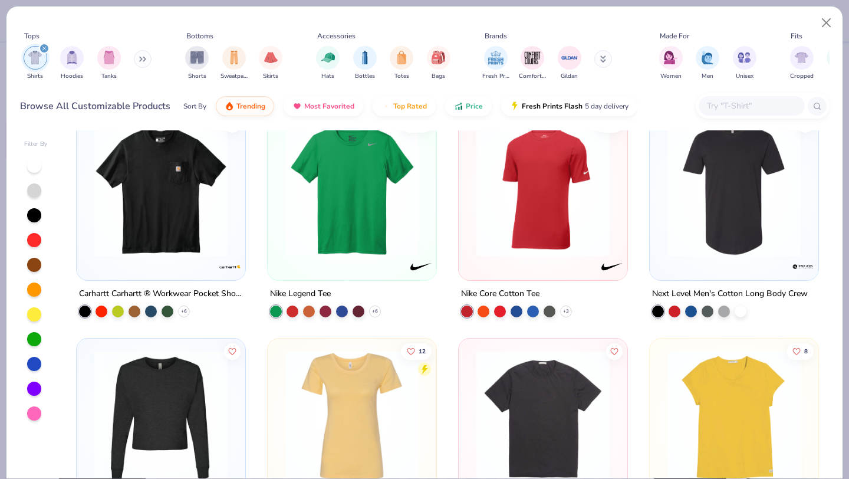
scroll to position [7032, 0]
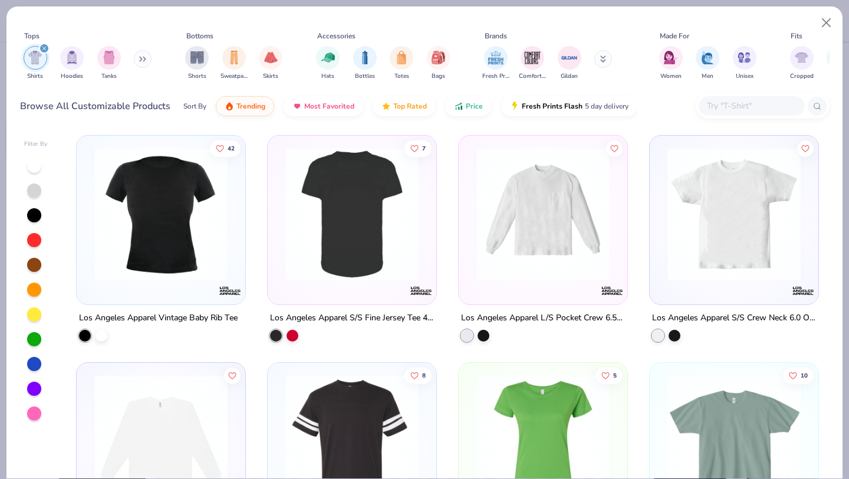
click at [707, 219] on img at bounding box center [733, 213] width 145 height 133
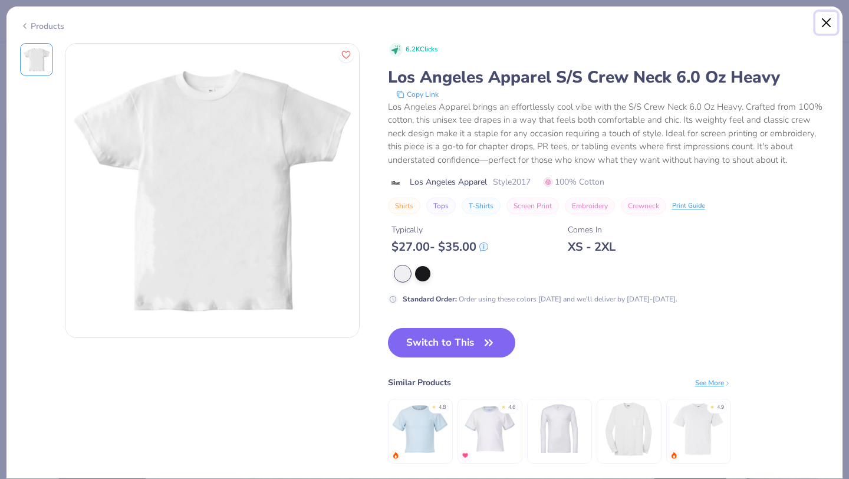
click at [832, 24] on button "Close" at bounding box center [826, 23] width 22 height 22
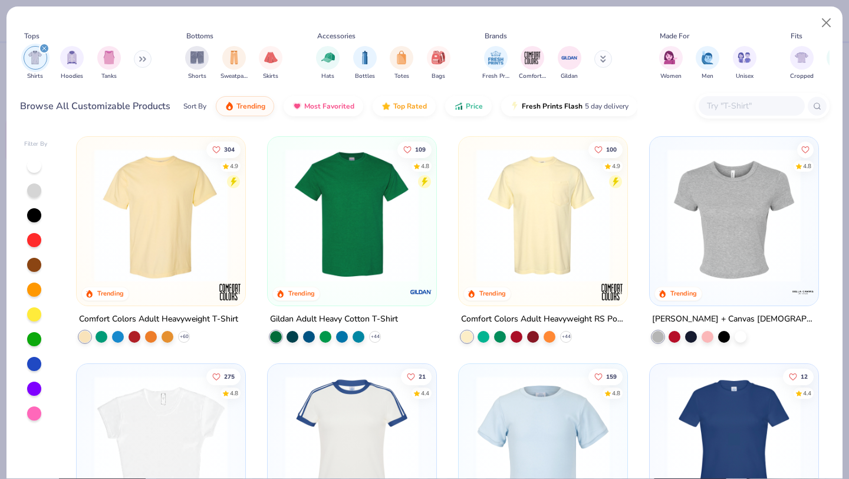
click at [215, 211] on img at bounding box center [160, 215] width 145 height 133
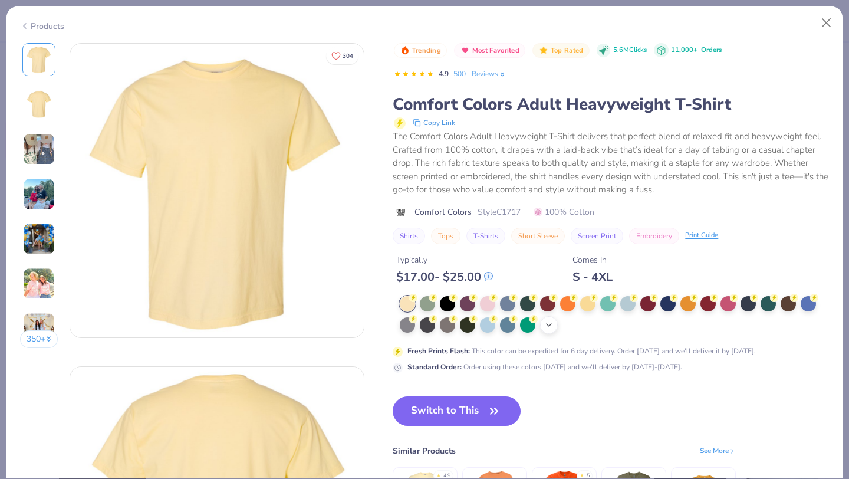
click at [550, 321] on icon at bounding box center [548, 324] width 9 height 9
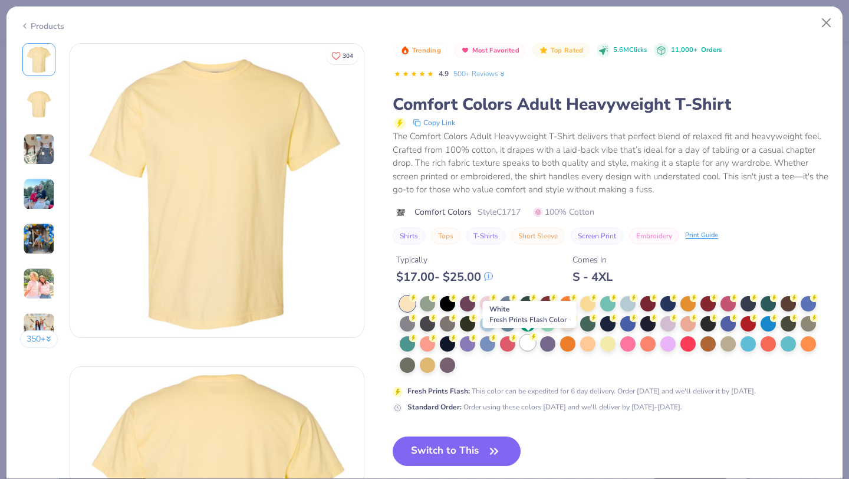
click at [529, 345] on div at bounding box center [527, 342] width 15 height 15
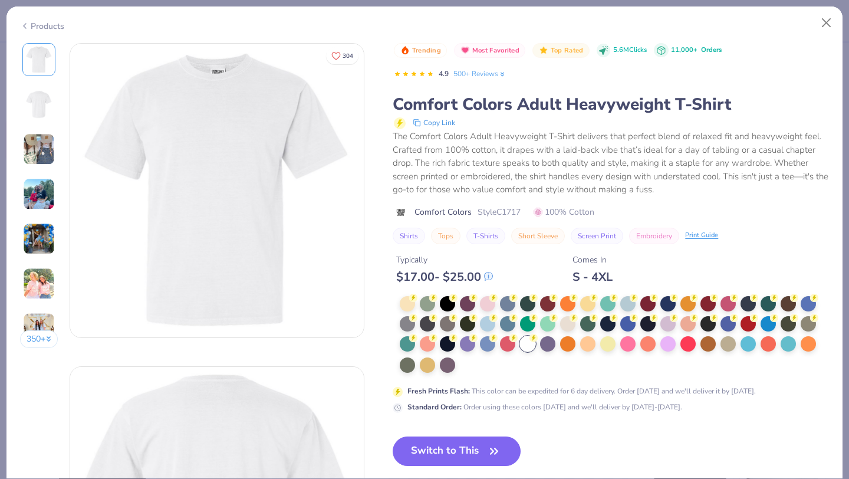
click at [44, 153] on img at bounding box center [39, 149] width 32 height 32
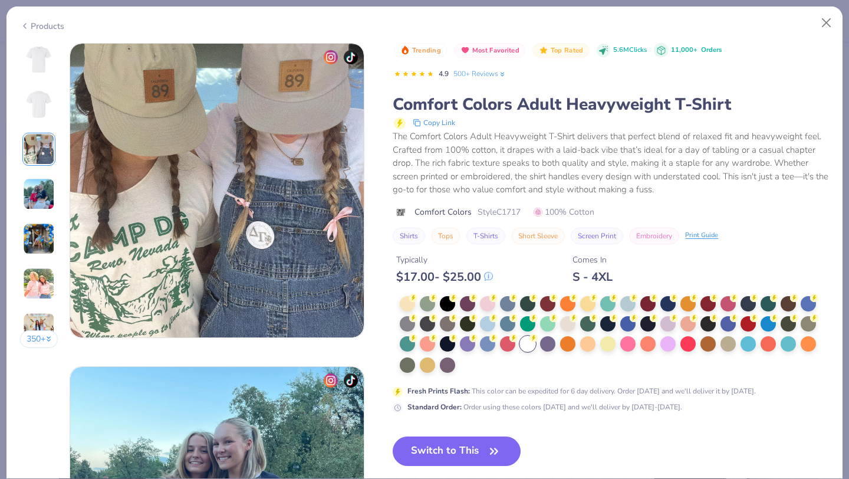
click at [44, 181] on img at bounding box center [39, 194] width 32 height 32
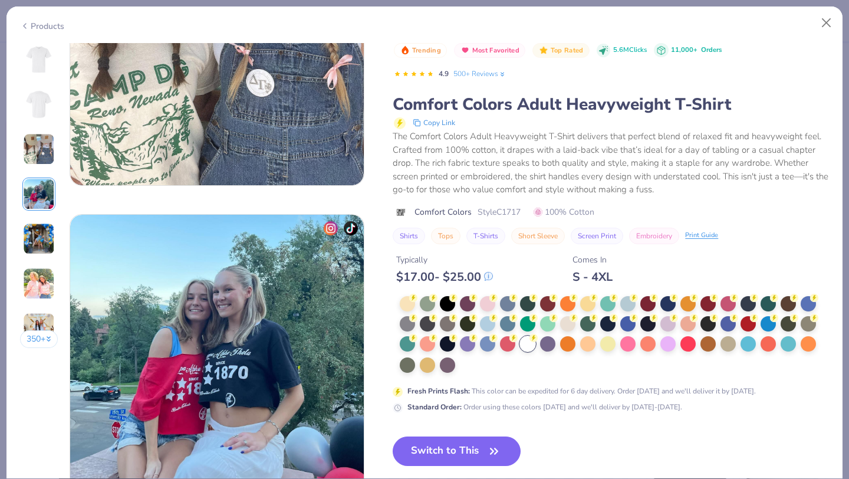
scroll to position [969, 0]
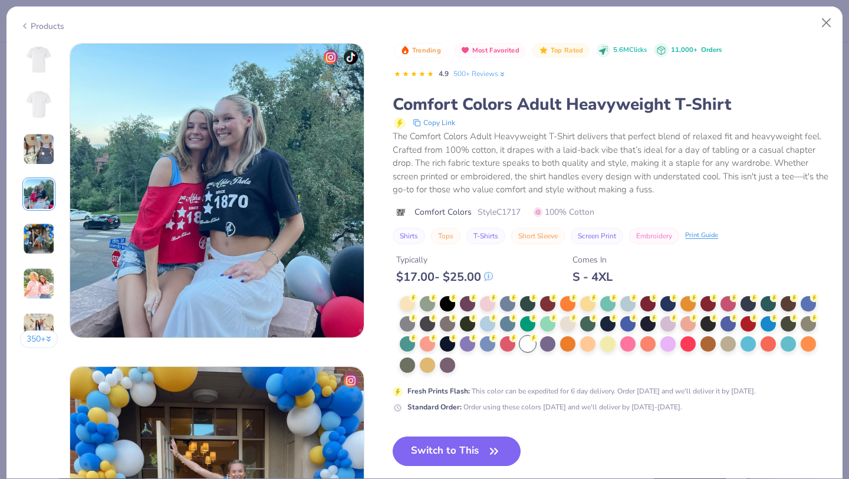
click at [34, 235] on img at bounding box center [39, 239] width 32 height 32
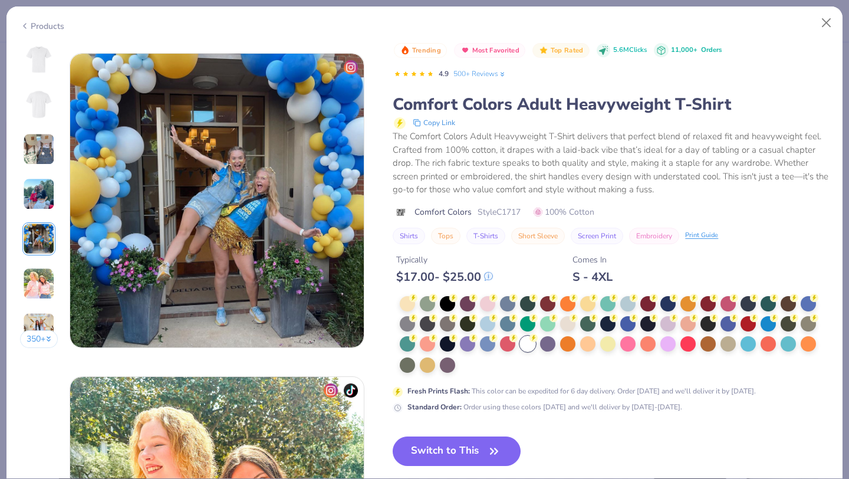
scroll to position [1292, 0]
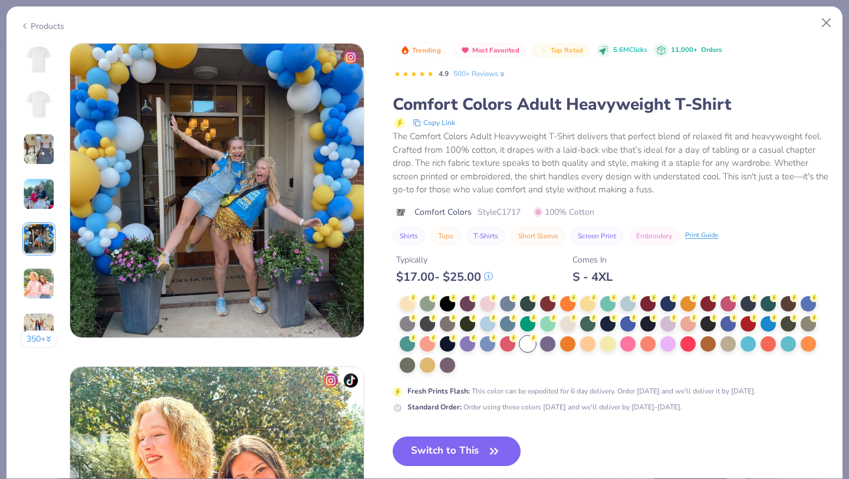
click at [41, 281] on img at bounding box center [39, 284] width 32 height 32
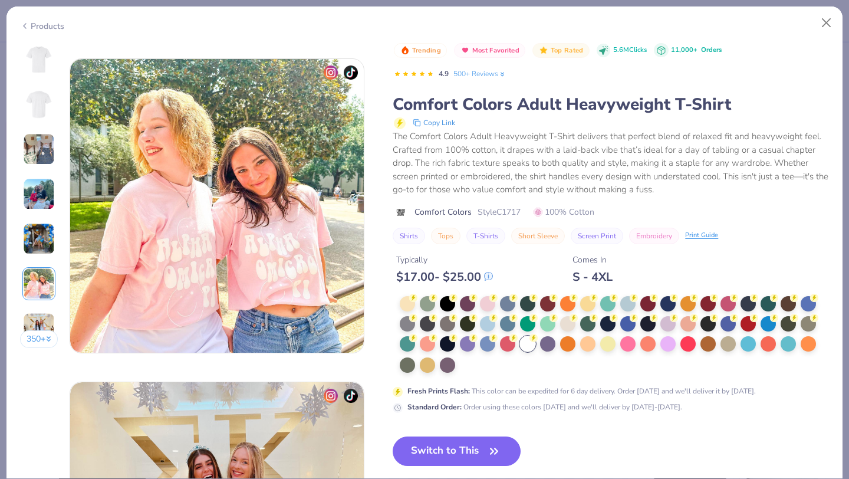
scroll to position [1615, 0]
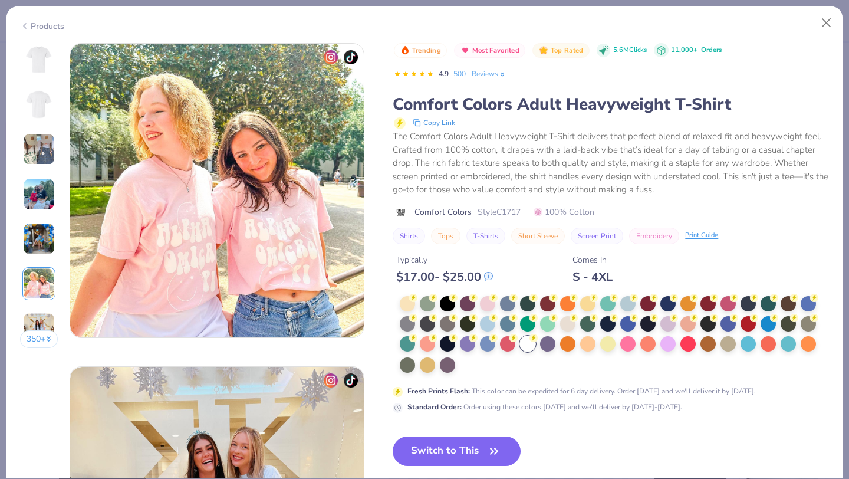
click at [45, 316] on img at bounding box center [39, 328] width 32 height 32
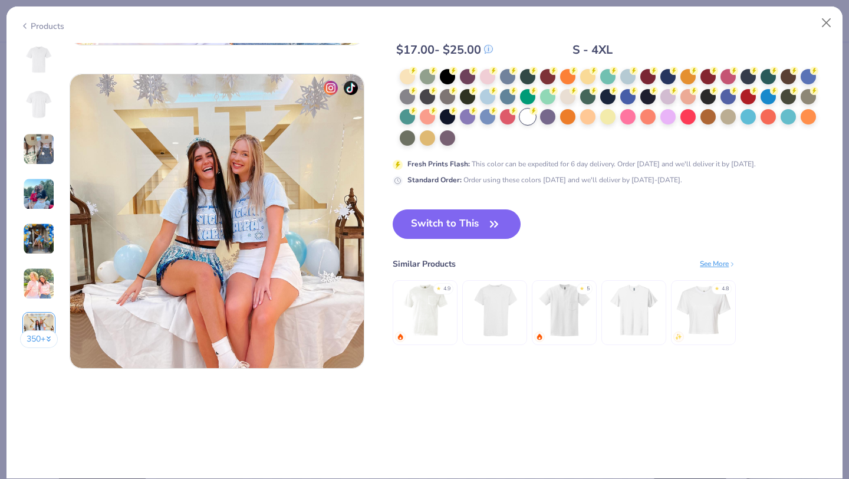
scroll to position [1938, 0]
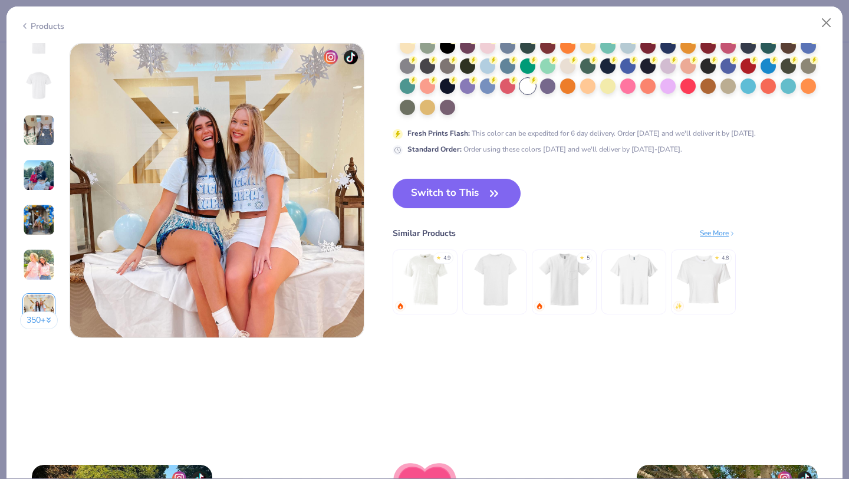
click at [44, 301] on img at bounding box center [39, 310] width 32 height 32
click at [44, 298] on img at bounding box center [39, 310] width 32 height 32
click at [42, 326] on div "350 +" at bounding box center [39, 181] width 38 height 314
click at [724, 281] on img at bounding box center [704, 279] width 56 height 56
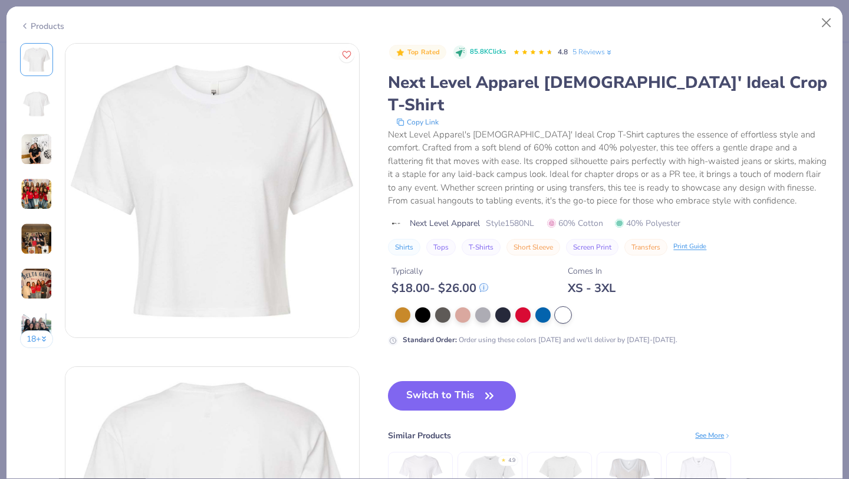
click at [36, 108] on img at bounding box center [36, 104] width 28 height 28
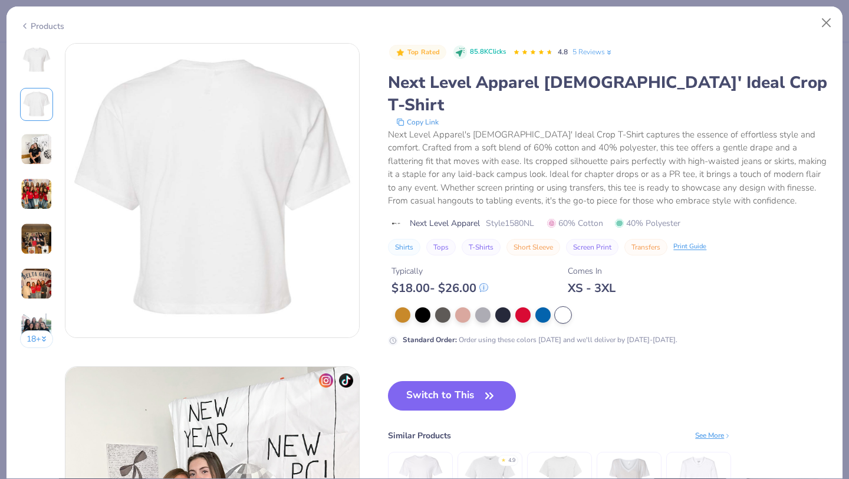
click at [29, 143] on img at bounding box center [37, 149] width 32 height 32
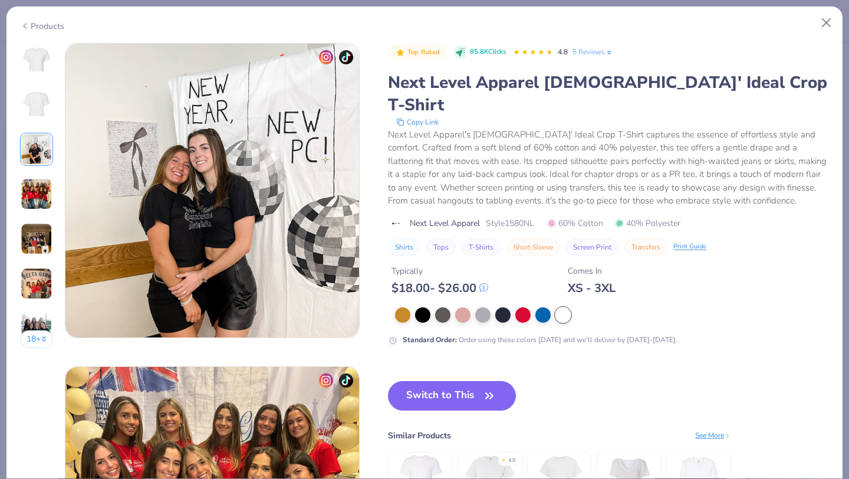
click at [29, 180] on img at bounding box center [37, 194] width 32 height 32
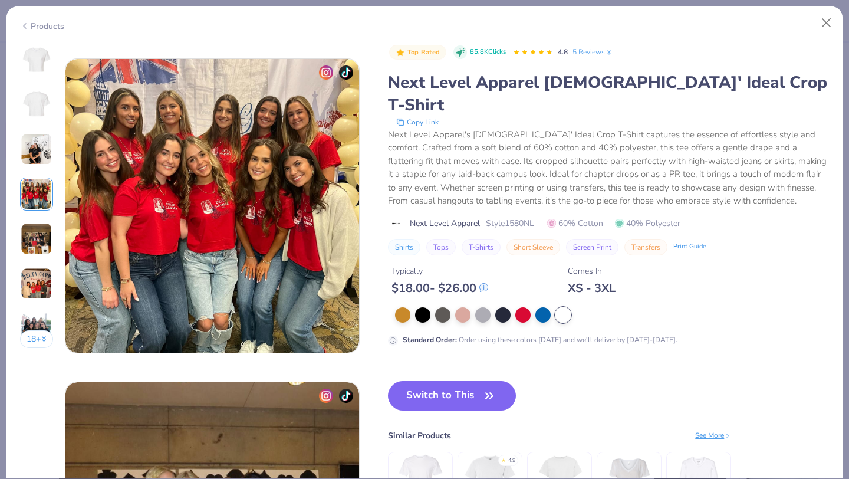
scroll to position [969, 0]
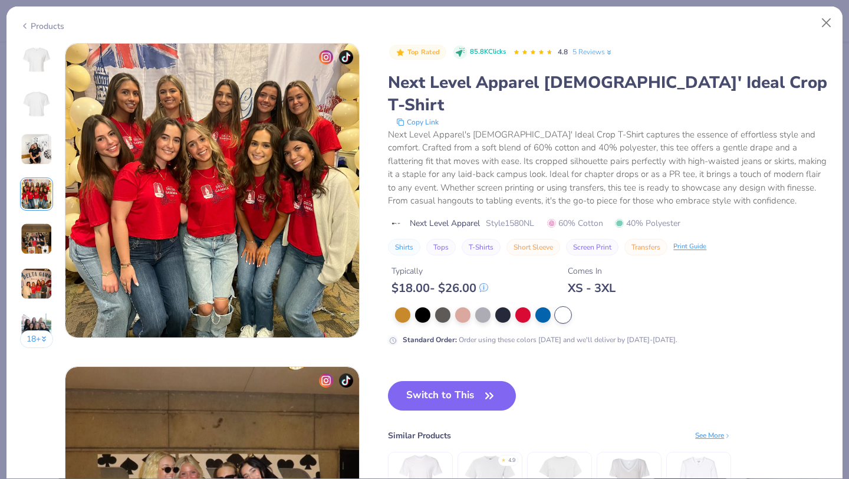
click at [29, 200] on img at bounding box center [37, 194] width 32 height 32
click at [34, 239] on img at bounding box center [37, 239] width 32 height 32
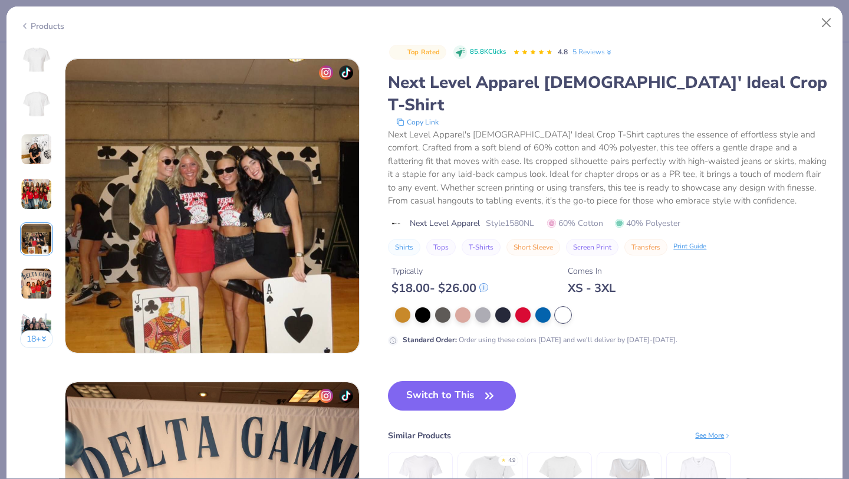
scroll to position [1292, 0]
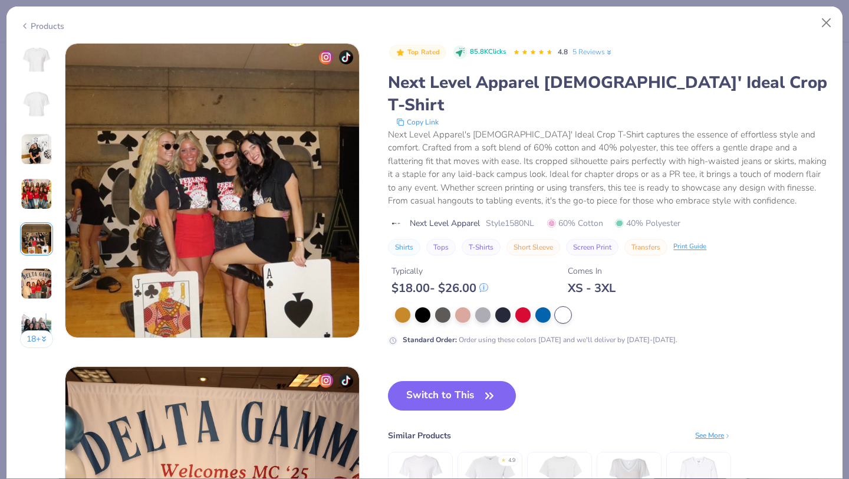
click at [37, 262] on div "18 +" at bounding box center [37, 200] width 34 height 314
click at [37, 283] on img at bounding box center [37, 284] width 32 height 32
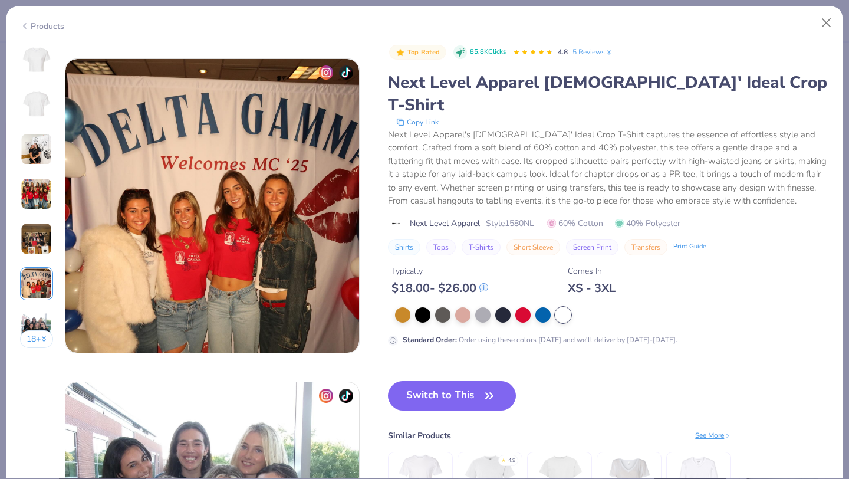
scroll to position [1615, 0]
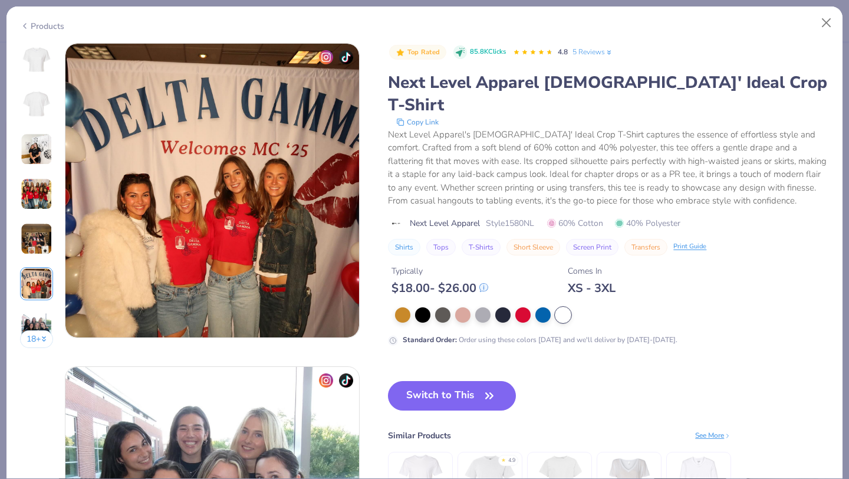
click at [44, 314] on img at bounding box center [37, 328] width 32 height 32
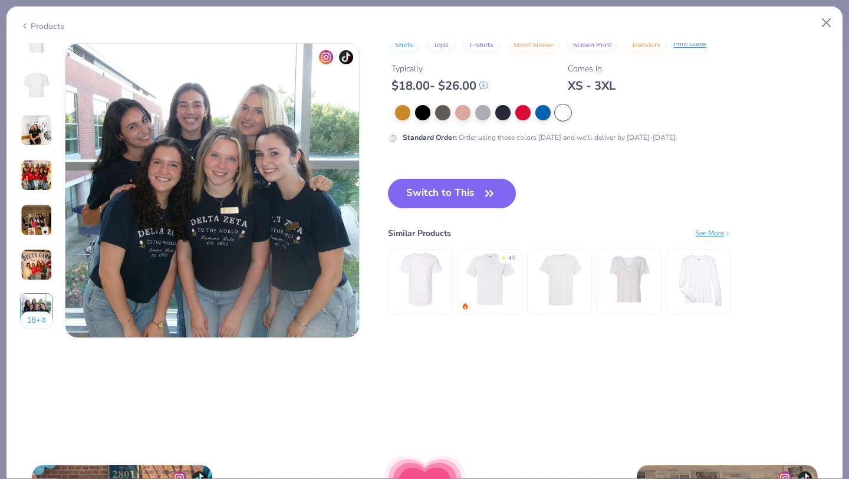
click at [41, 315] on button "18 +" at bounding box center [37, 320] width 34 height 18
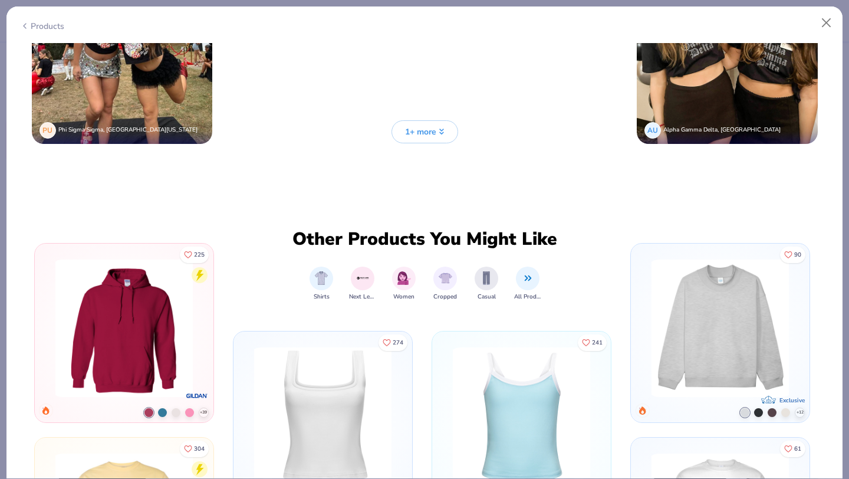
scroll to position [3201, 0]
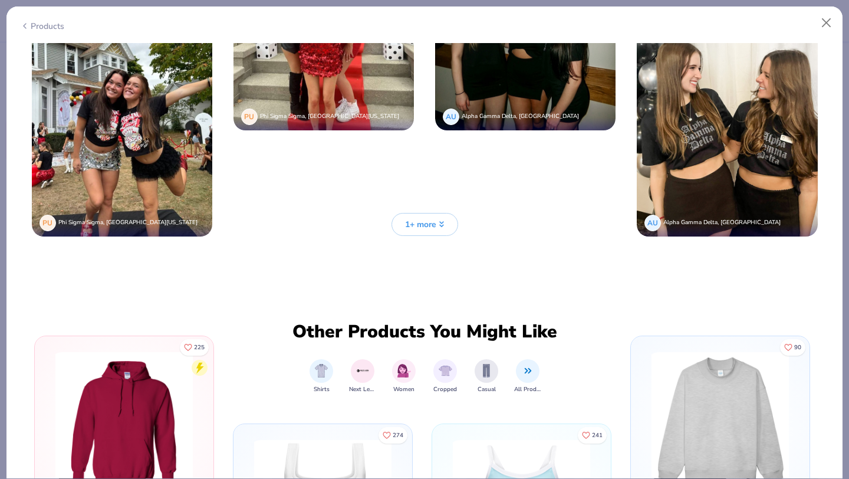
click at [421, 218] on span "1+ more" at bounding box center [420, 224] width 31 height 12
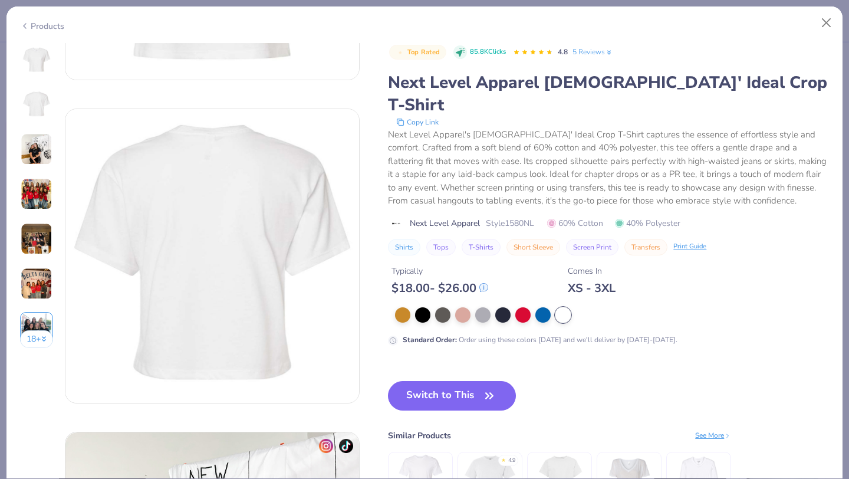
scroll to position [0, 0]
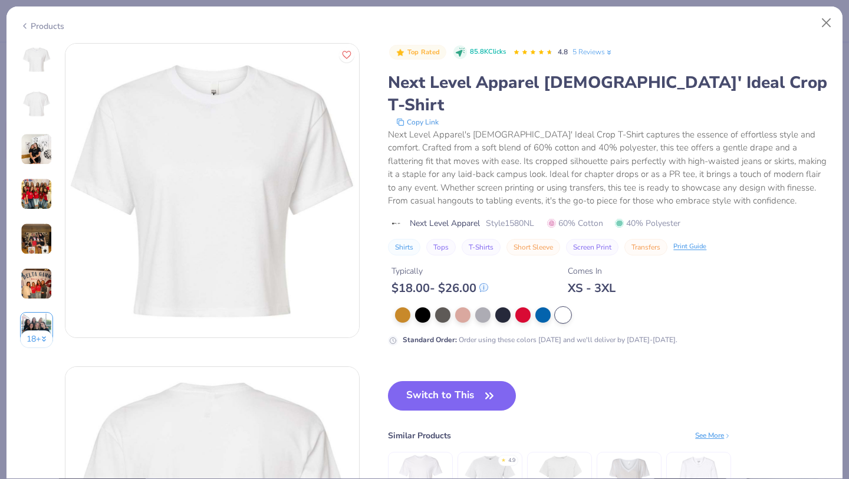
click at [594, 54] on link "5 Reviews" at bounding box center [592, 52] width 41 height 11
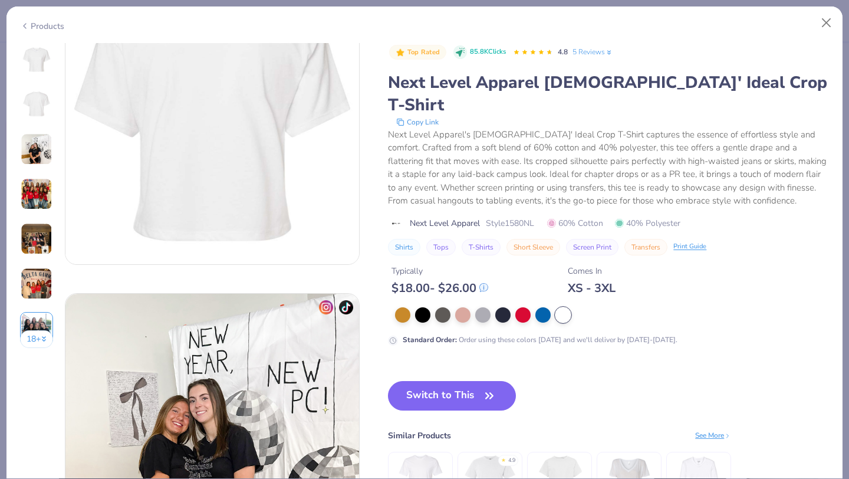
scroll to position [306, 0]
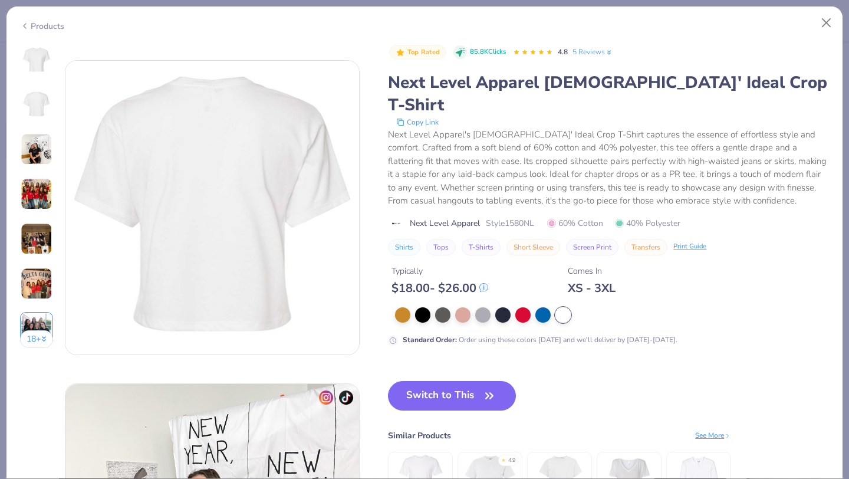
click at [38, 326] on img at bounding box center [37, 328] width 32 height 32
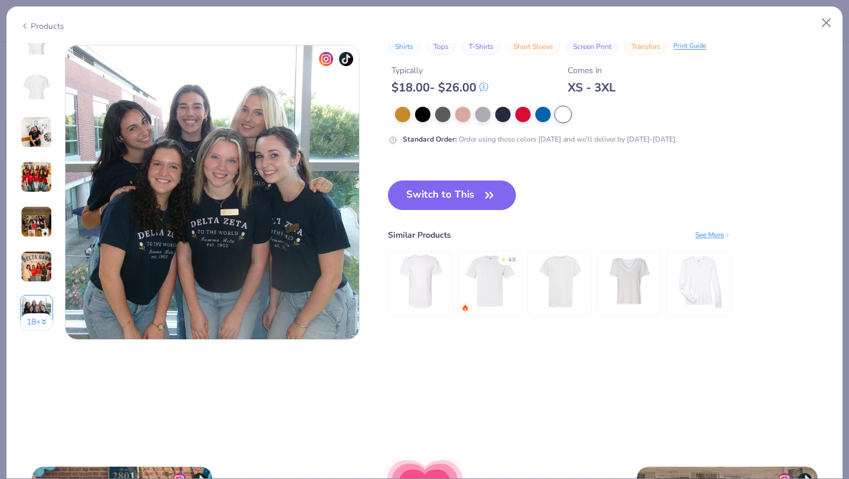
scroll to position [1938, 0]
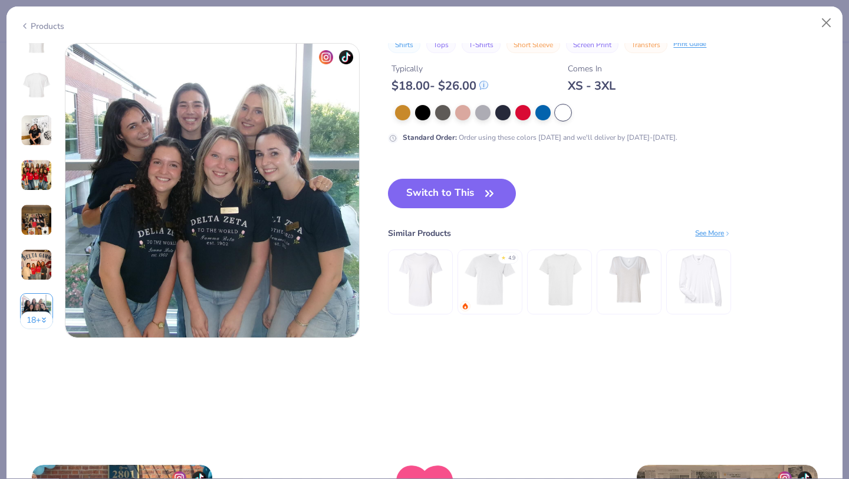
click at [37, 289] on div "18 +" at bounding box center [37, 181] width 34 height 314
click at [37, 262] on img at bounding box center [37, 265] width 32 height 32
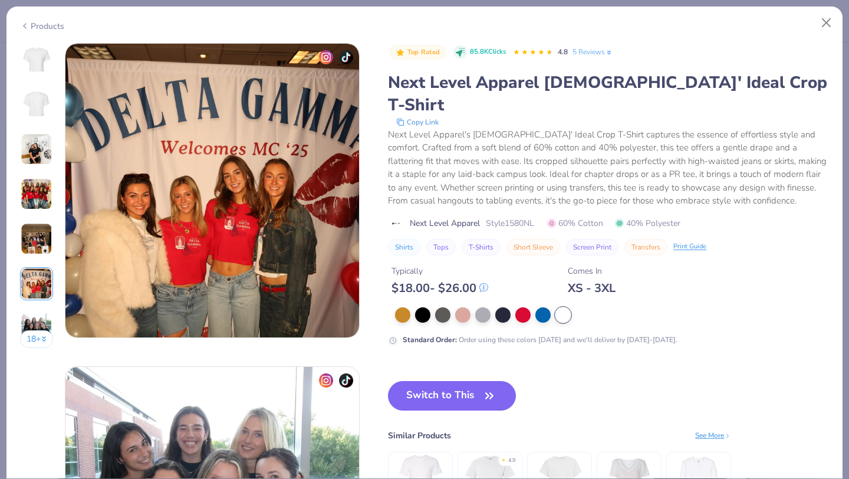
click at [31, 203] on img at bounding box center [37, 194] width 32 height 32
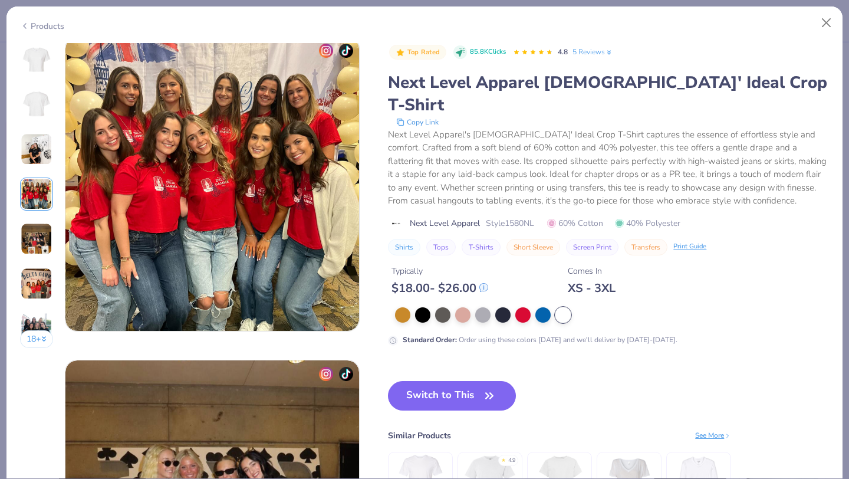
scroll to position [969, 0]
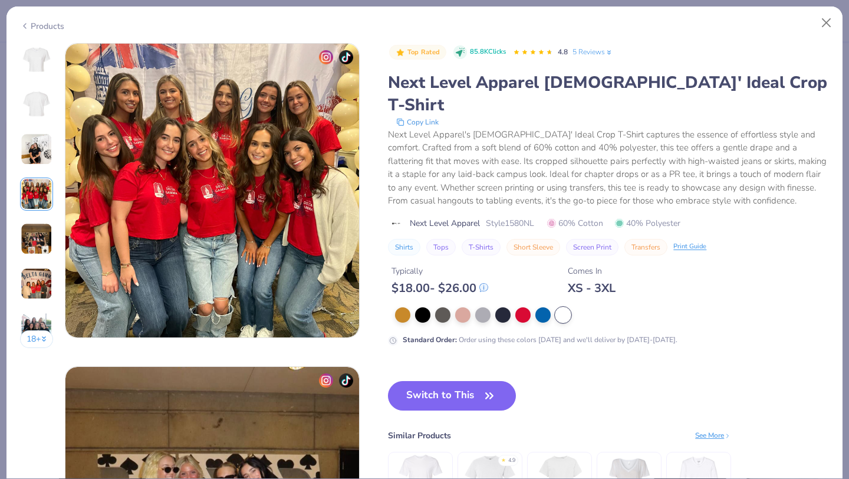
click at [38, 155] on img at bounding box center [37, 149] width 32 height 32
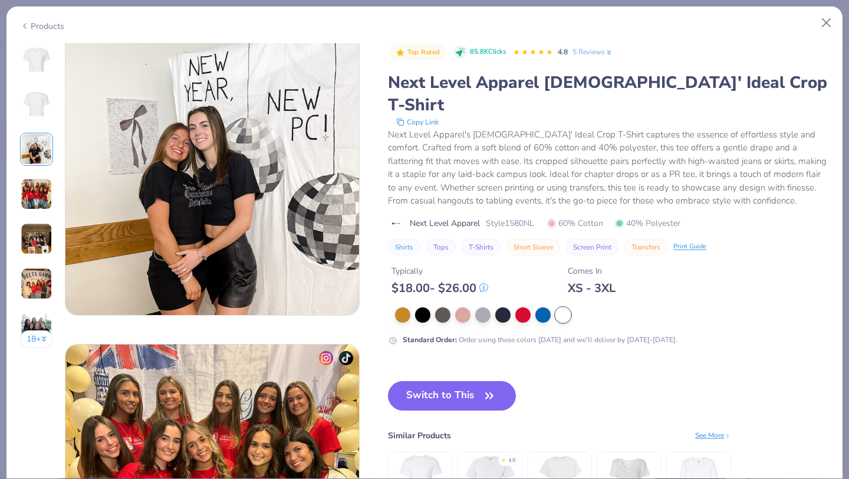
scroll to position [646, 0]
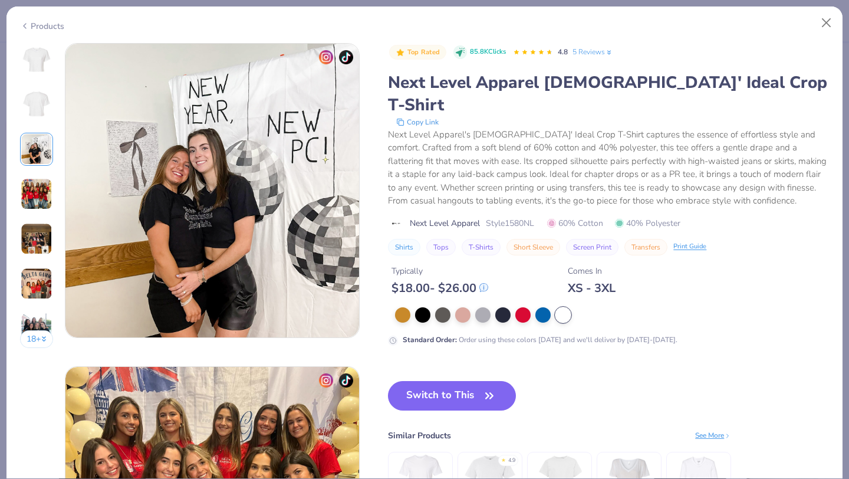
click at [35, 110] on img at bounding box center [36, 104] width 28 height 28
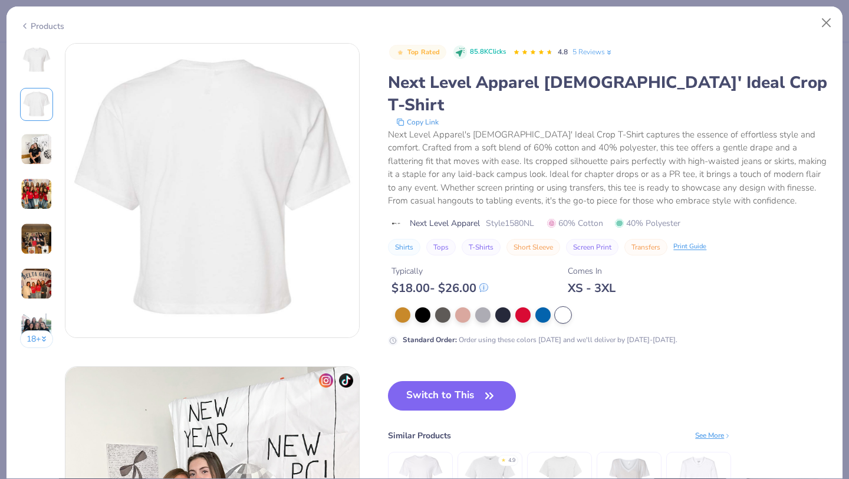
click at [37, 74] on div at bounding box center [36, 59] width 33 height 33
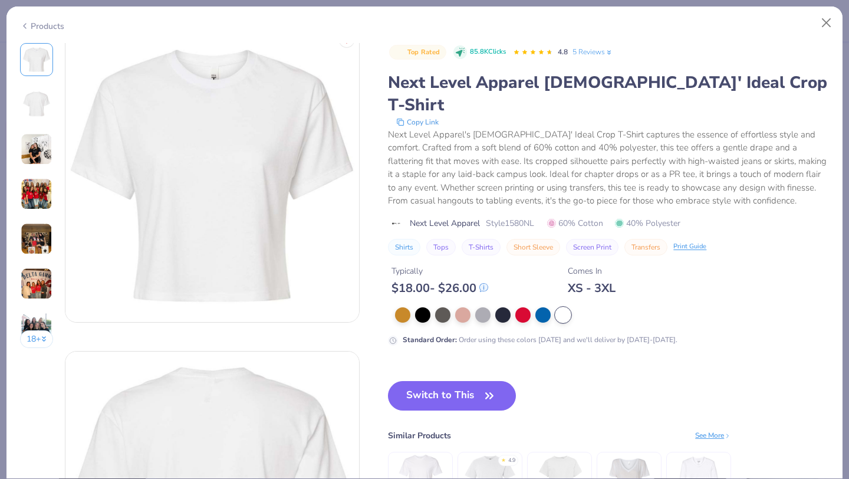
scroll to position [0, 0]
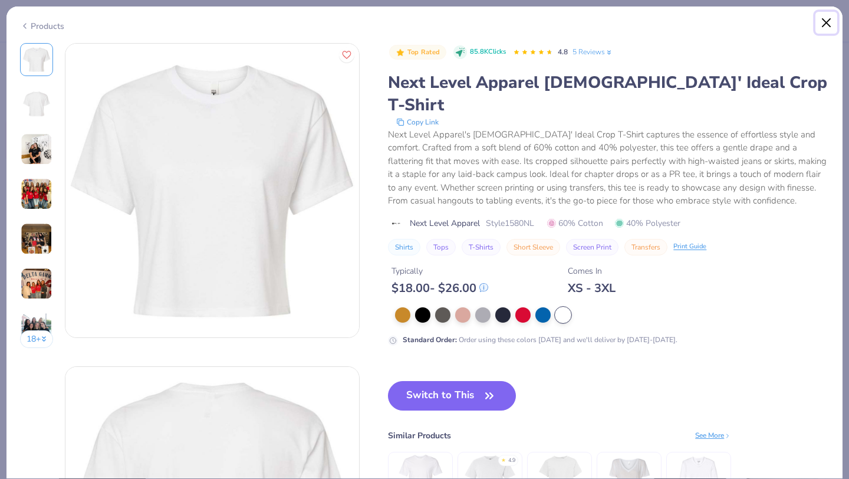
click at [833, 19] on button "Close" at bounding box center [826, 23] width 22 height 22
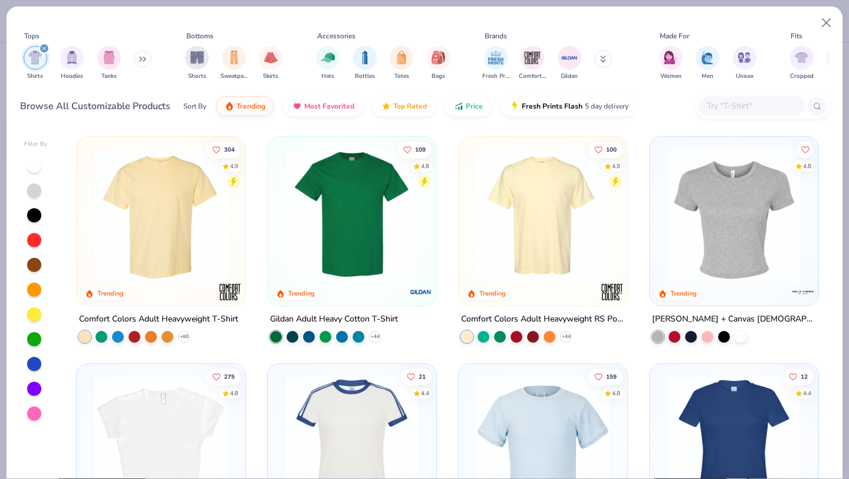
click at [551, 253] on img at bounding box center [542, 215] width 145 height 133
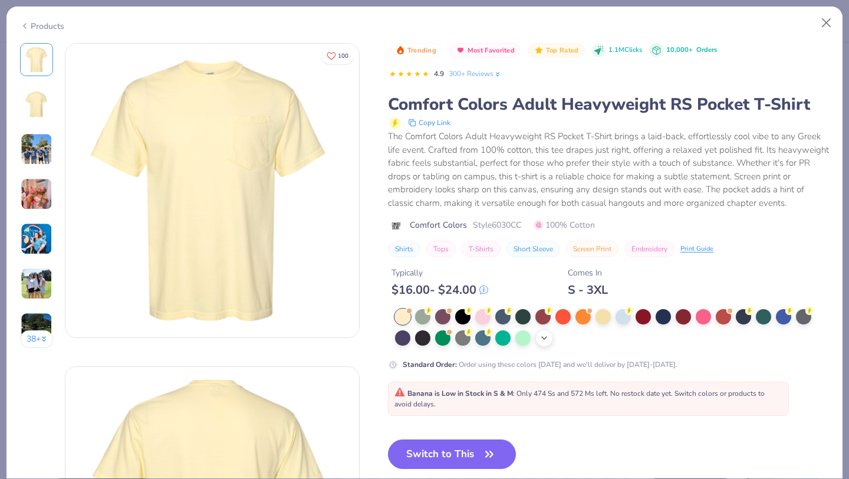
click at [547, 343] on icon at bounding box center [543, 337] width 9 height 9
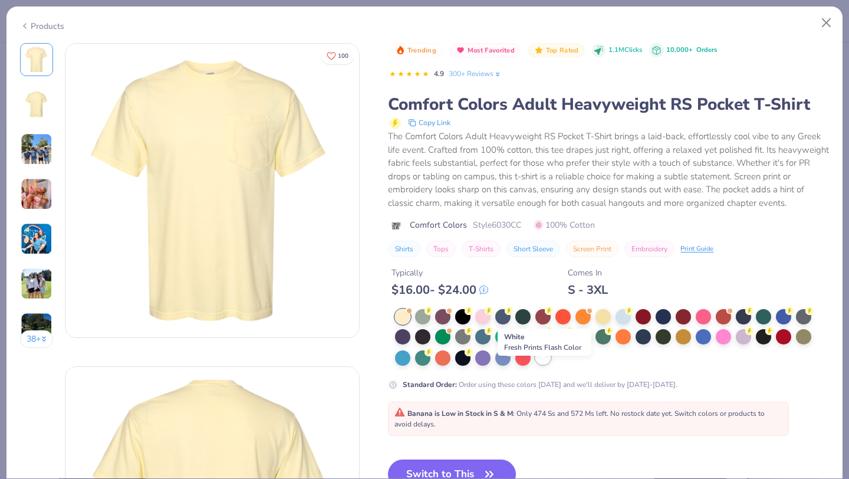
click at [543, 364] on div at bounding box center [542, 356] width 15 height 15
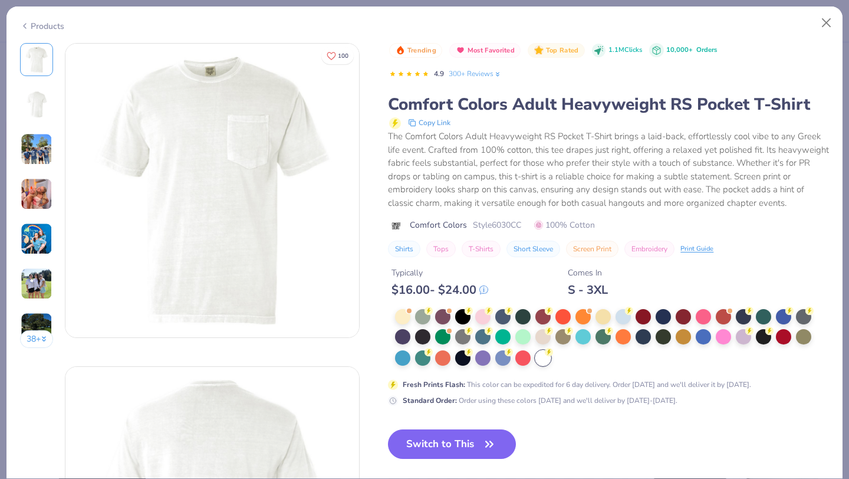
click at [49, 120] on div at bounding box center [36, 104] width 33 height 33
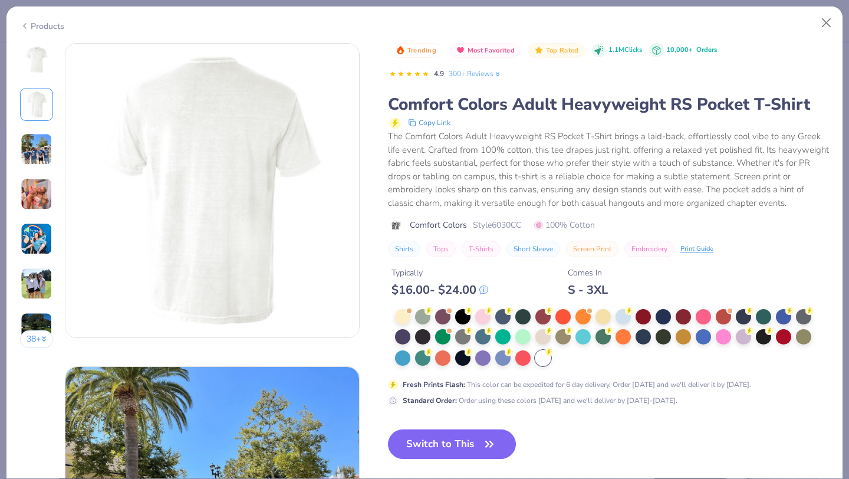
click at [41, 213] on div "38 +" at bounding box center [37, 200] width 34 height 314
click at [41, 200] on img at bounding box center [37, 194] width 32 height 32
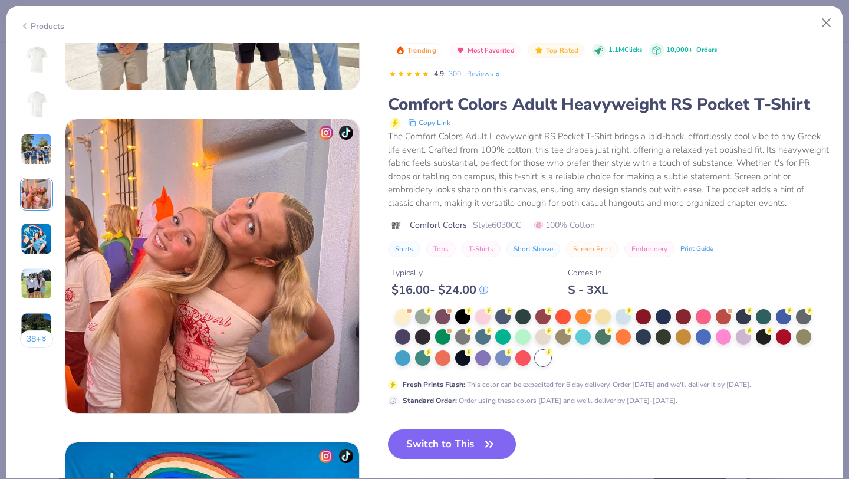
scroll to position [969, 0]
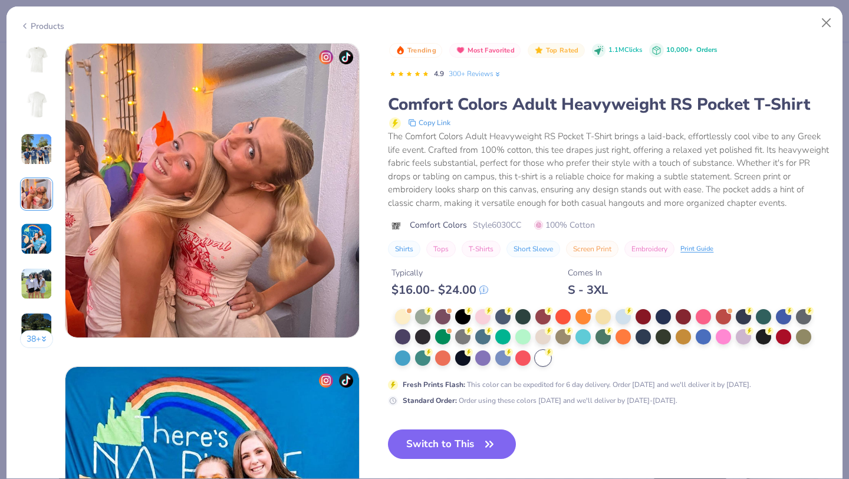
click at [35, 225] on img at bounding box center [37, 239] width 32 height 32
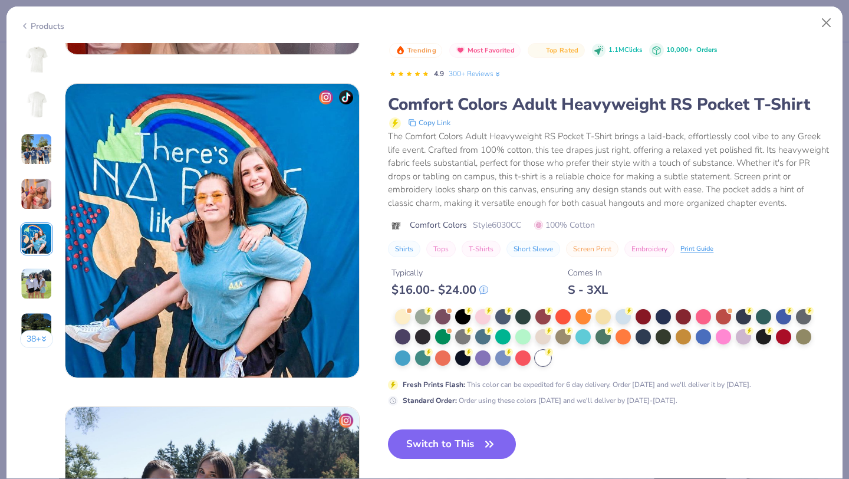
scroll to position [1292, 0]
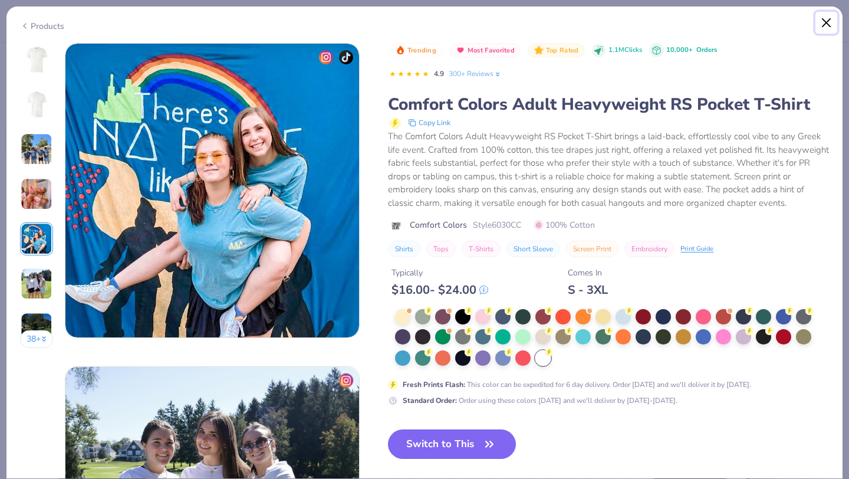
click at [819, 28] on button "Close" at bounding box center [826, 23] width 22 height 22
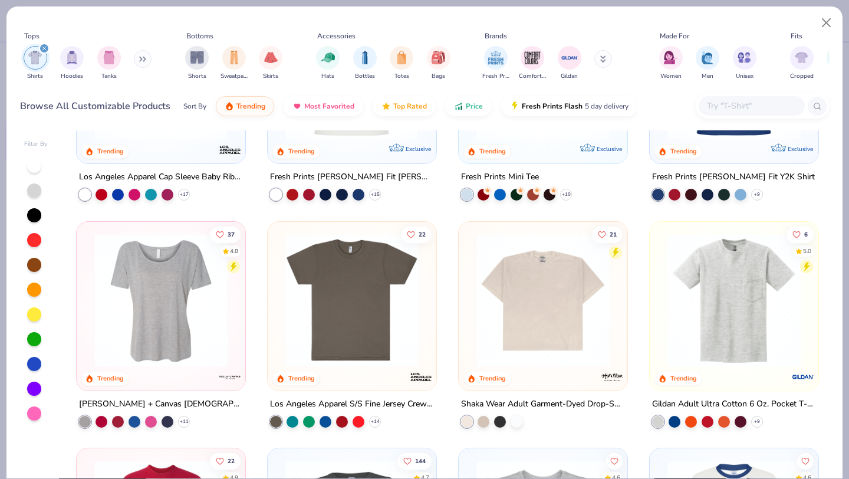
scroll to position [414, 0]
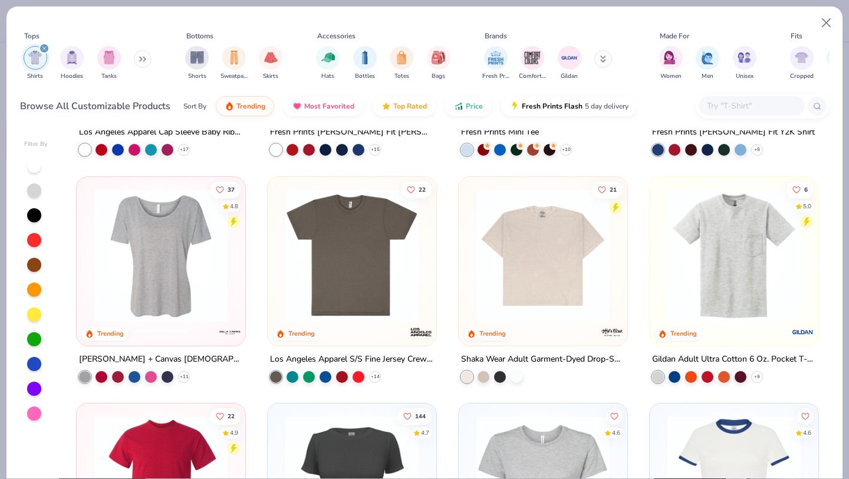
click at [378, 278] on img at bounding box center [351, 254] width 145 height 133
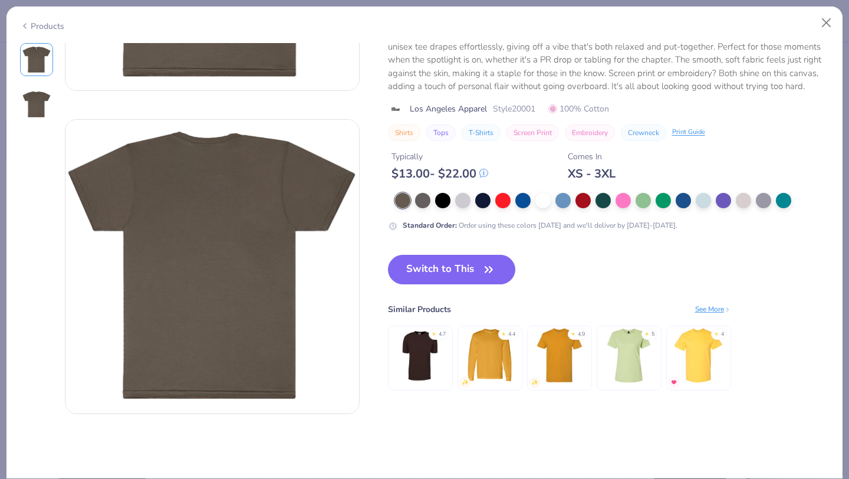
scroll to position [248, 0]
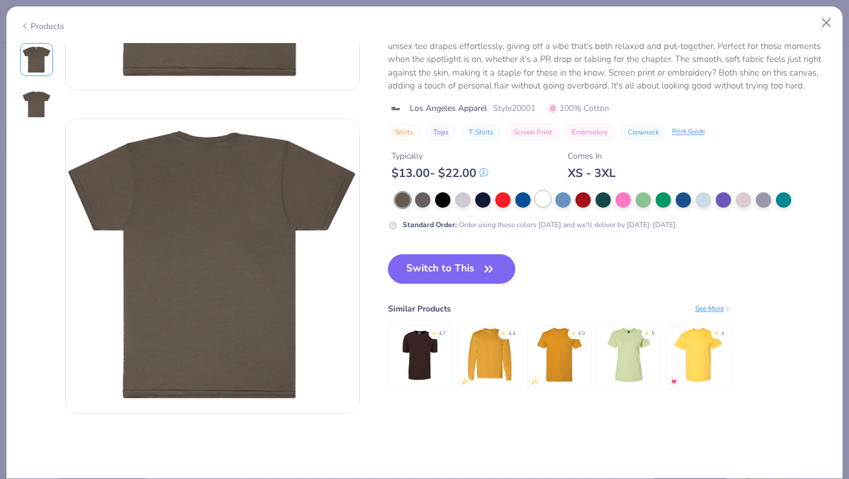
click at [546, 201] on div at bounding box center [542, 198] width 15 height 15
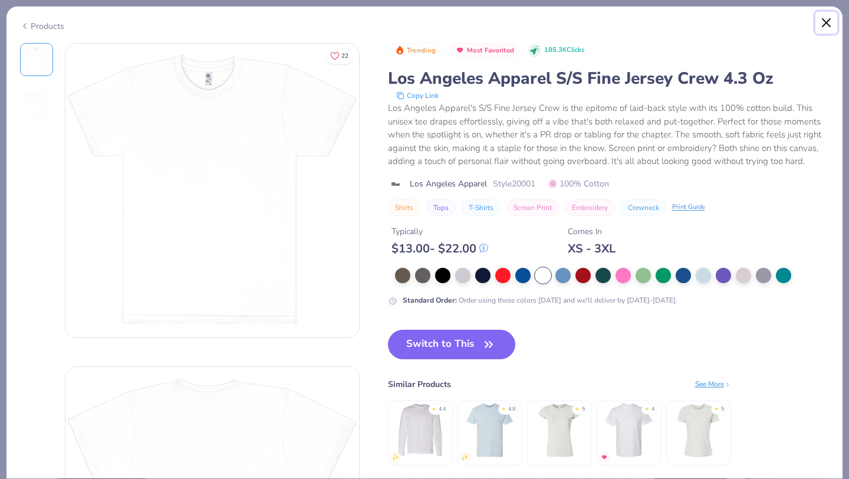
click at [833, 18] on button "Close" at bounding box center [826, 23] width 22 height 22
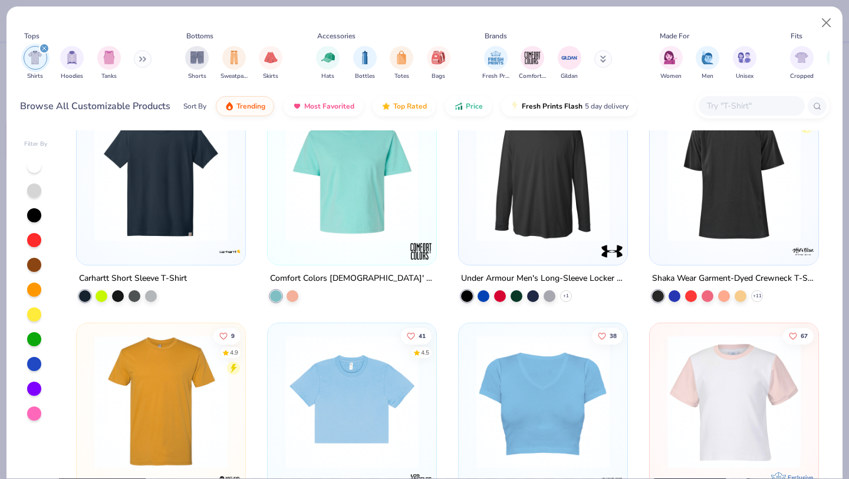
scroll to position [2938, 0]
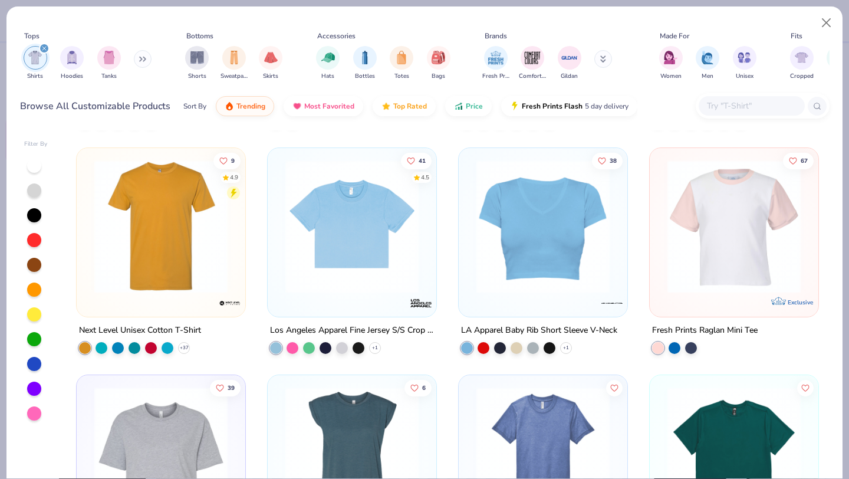
click at [564, 354] on div "38 LA Apparel Baby Rib Short Sleeve V-Neck + 1" at bounding box center [543, 260] width 170 height 226
